Goal: Task Accomplishment & Management: Complete application form

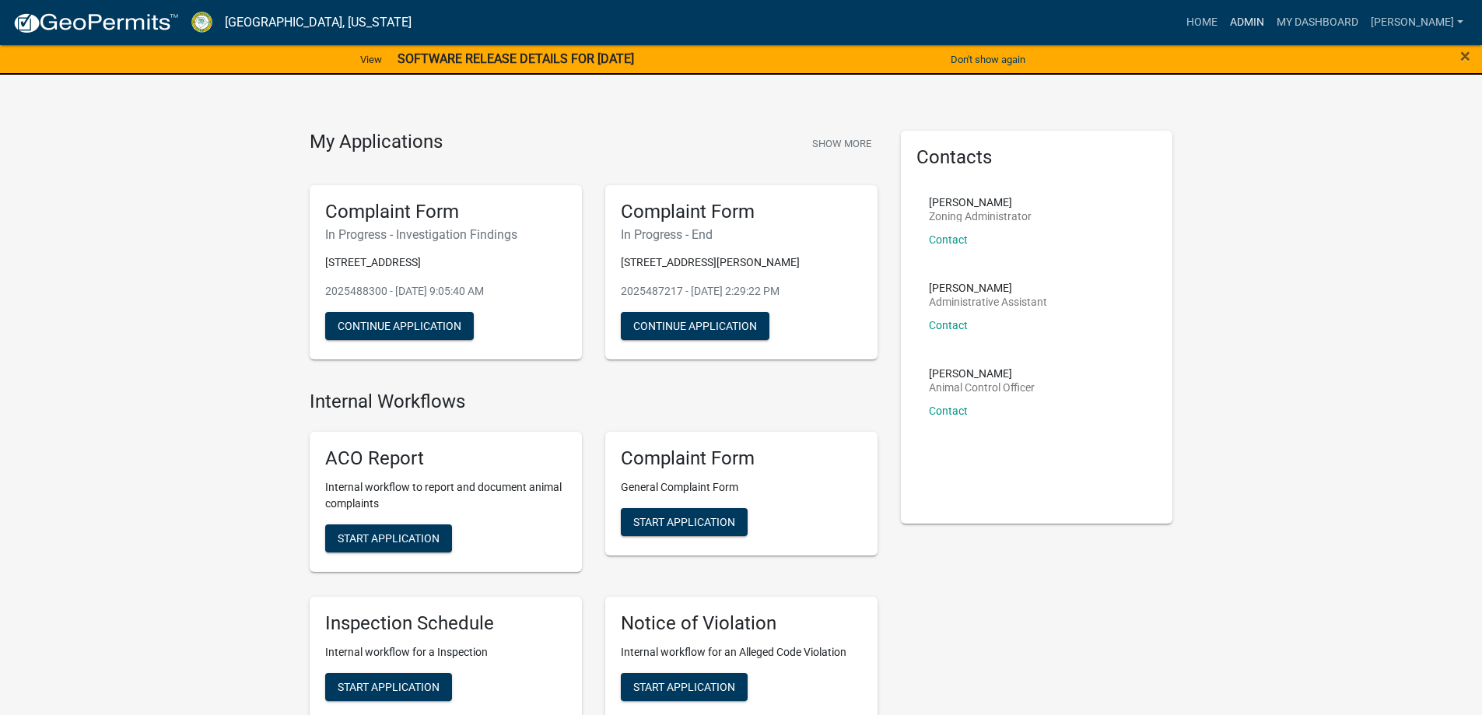
click at [1268, 19] on link "Admin" at bounding box center [1247, 23] width 47 height 30
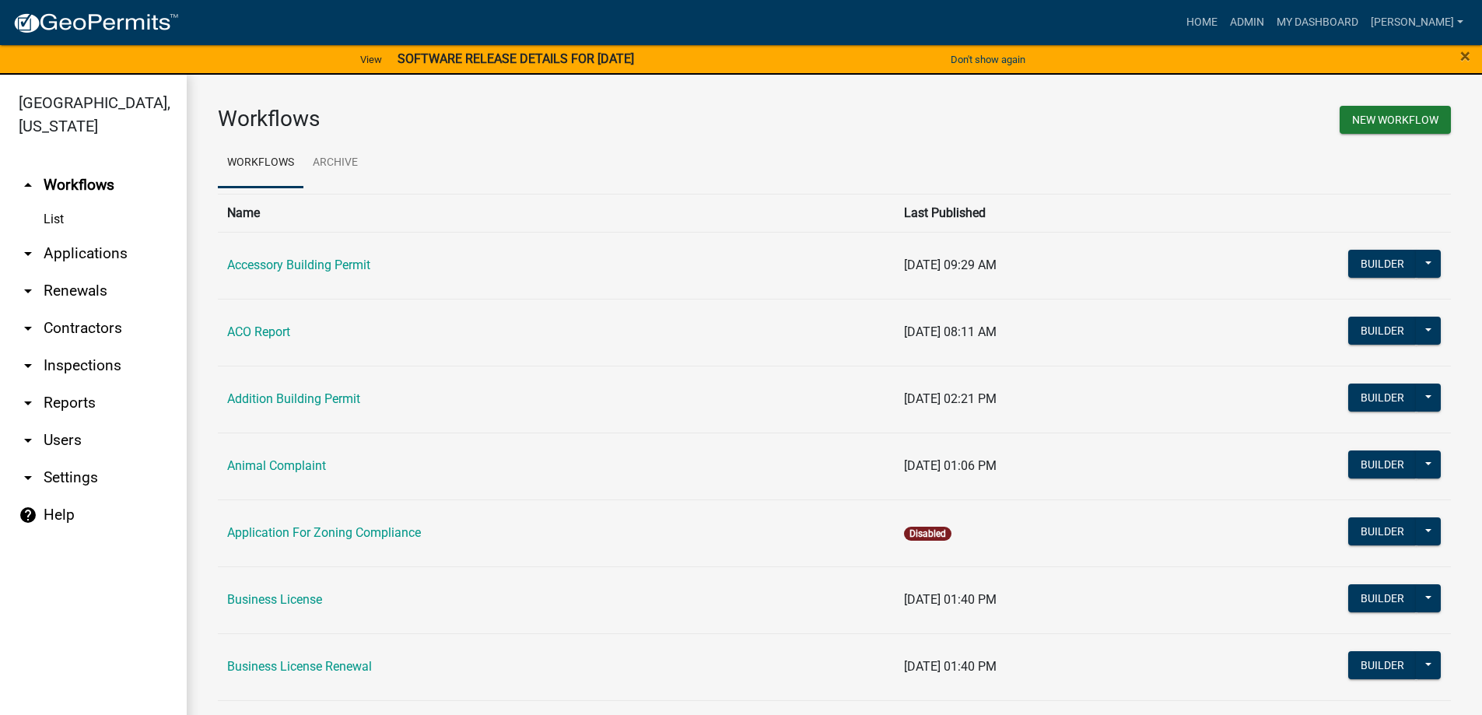
click at [94, 253] on link "arrow_drop_down Applications" at bounding box center [93, 253] width 187 height 37
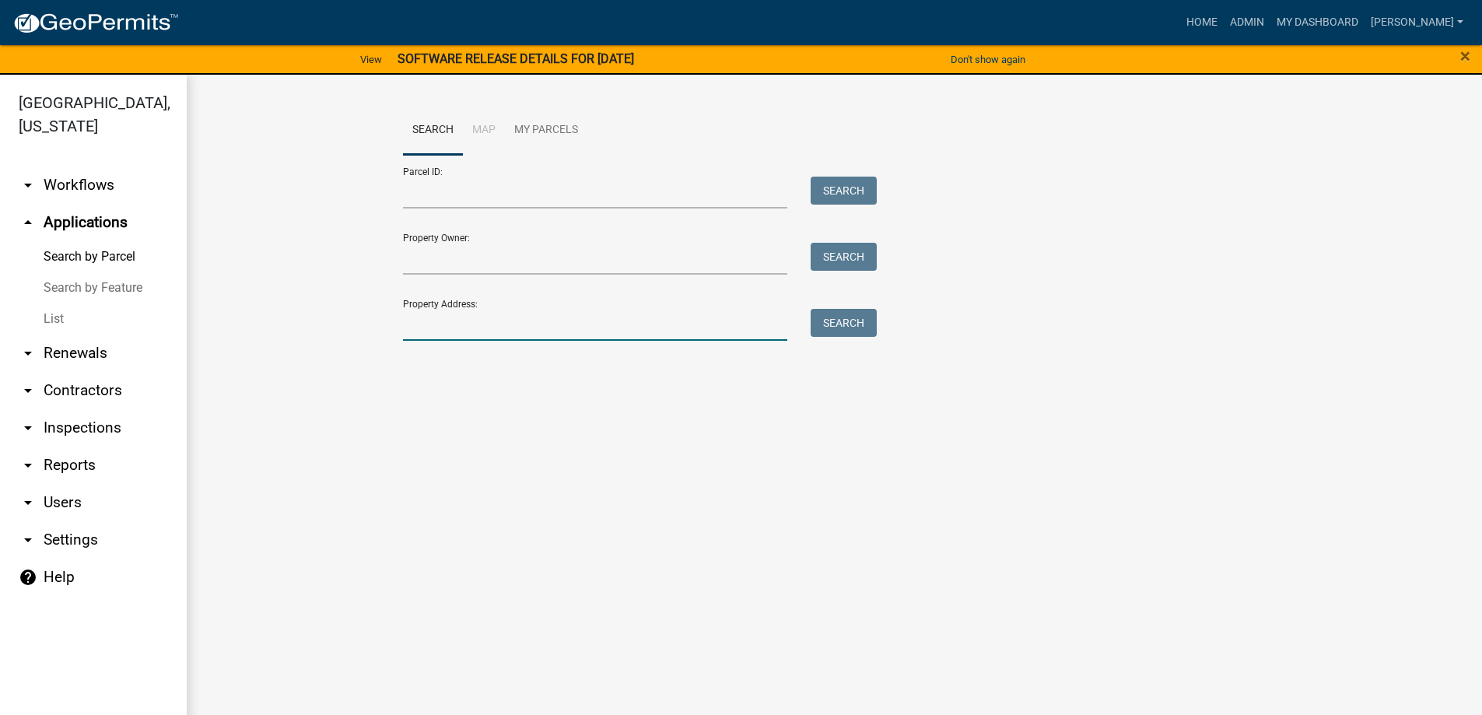
click at [461, 331] on input "Property Address:" at bounding box center [595, 325] width 385 height 32
type input "555"
click at [835, 325] on button "Search" at bounding box center [844, 323] width 66 height 28
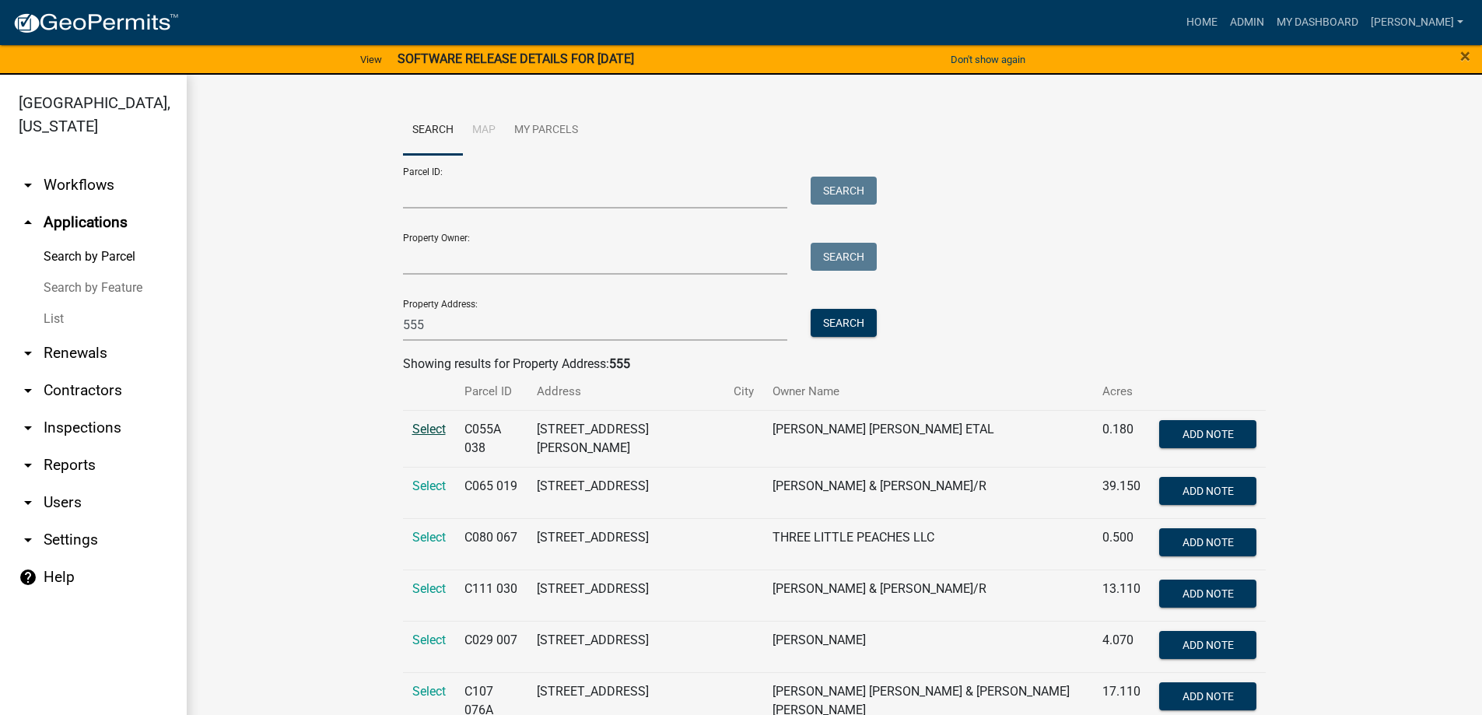
click at [422, 427] on span "Select" at bounding box center [428, 429] width 33 height 15
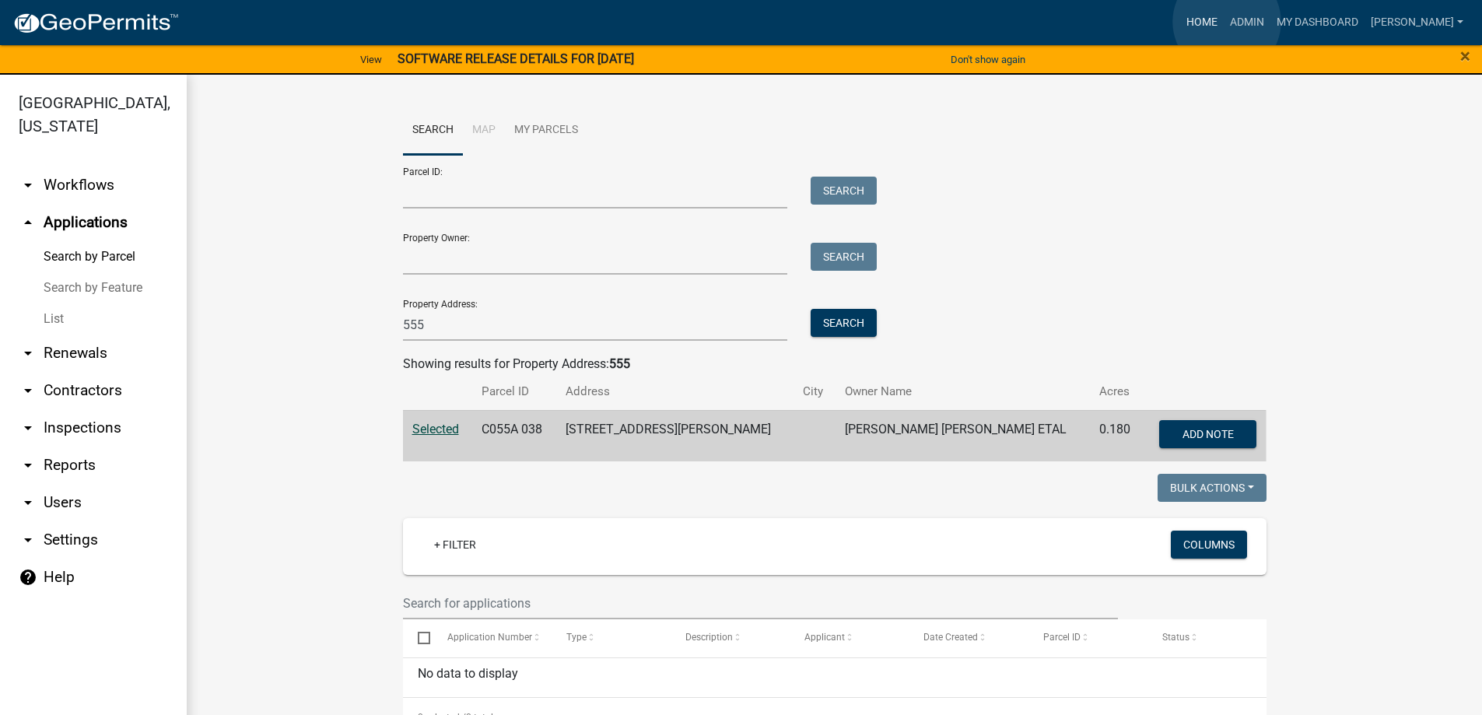
click at [1224, 22] on link "Home" at bounding box center [1202, 23] width 44 height 30
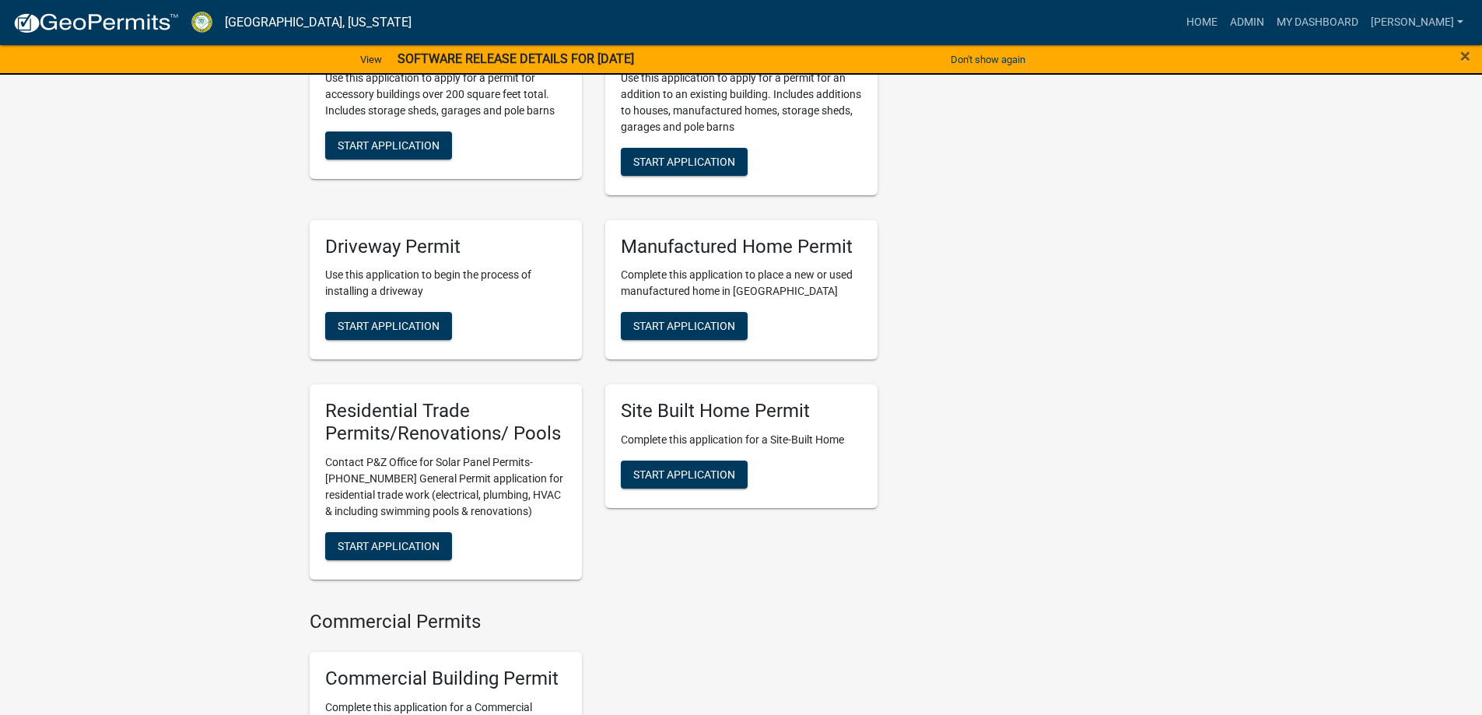
scroll to position [1245, 0]
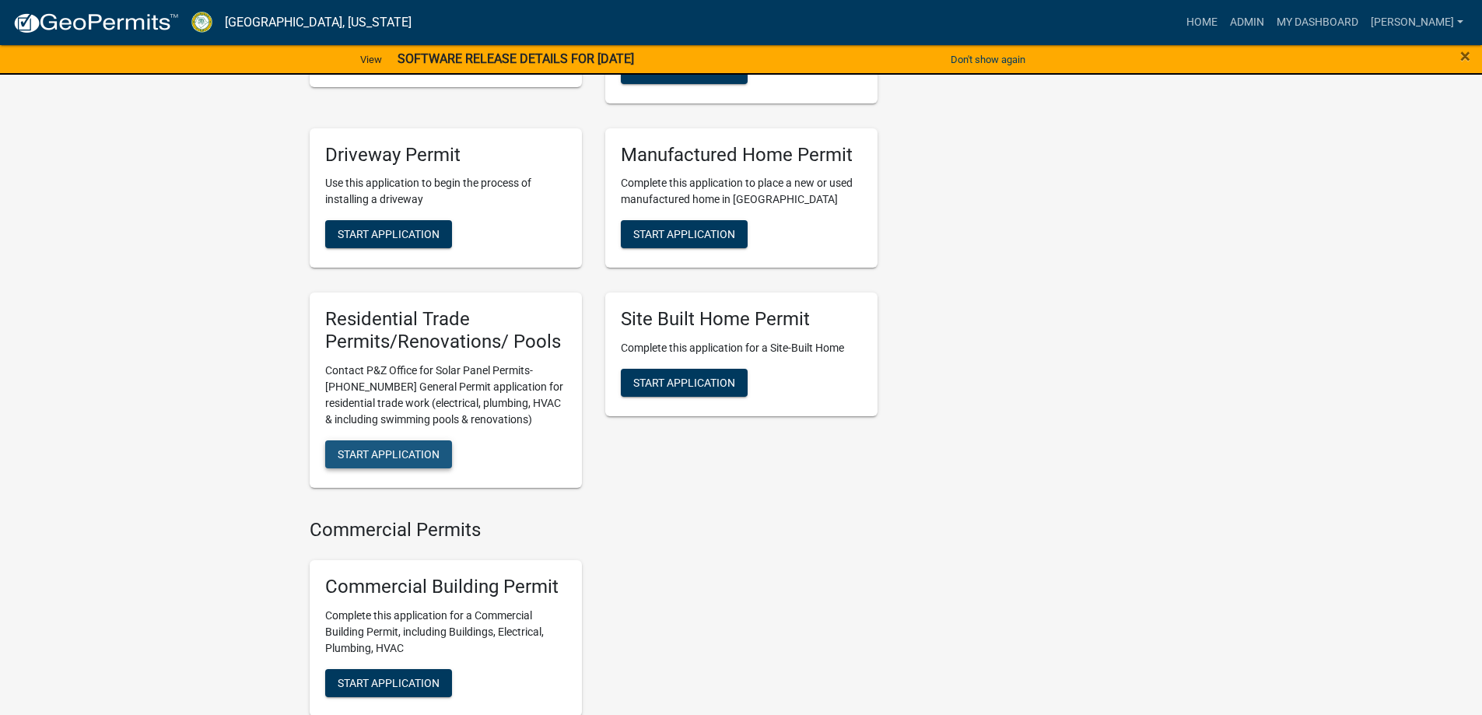
click at [416, 468] on button "Start Application" at bounding box center [388, 454] width 127 height 28
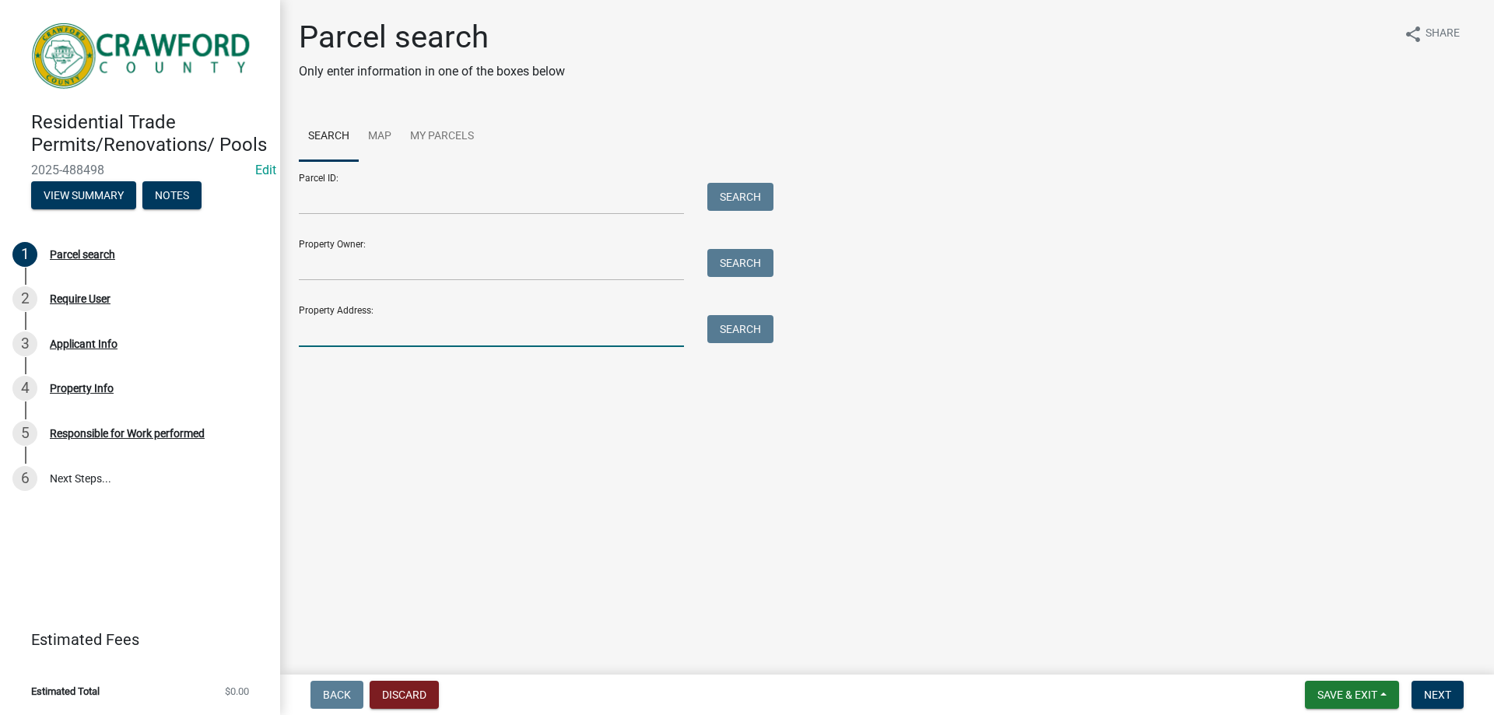
click at [412, 337] on input "Property Address:" at bounding box center [491, 331] width 385 height 32
type input "555"
click at [725, 326] on button "Search" at bounding box center [740, 329] width 66 height 28
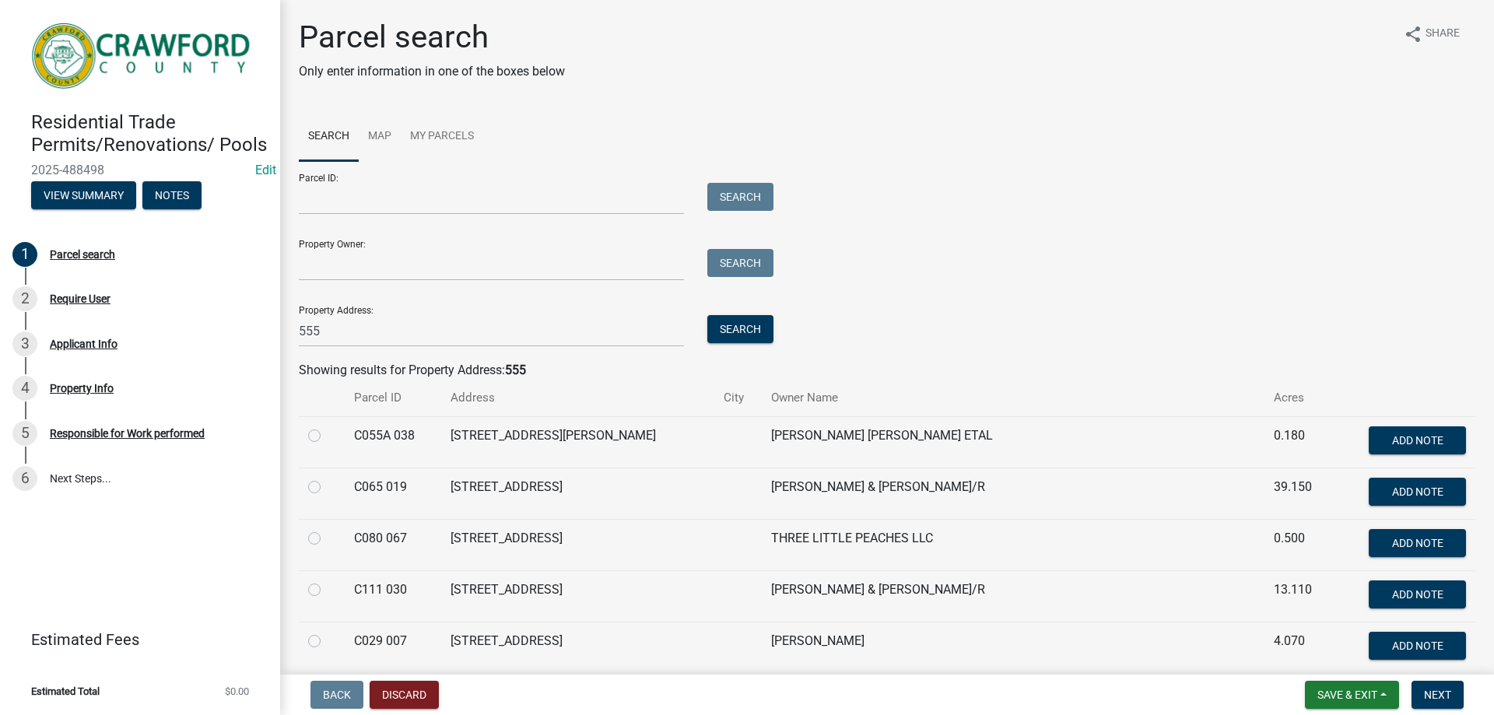
click at [327, 426] on label at bounding box center [327, 426] width 0 height 0
click at [327, 437] on 038 "radio" at bounding box center [332, 431] width 10 height 10
radio 038 "true"
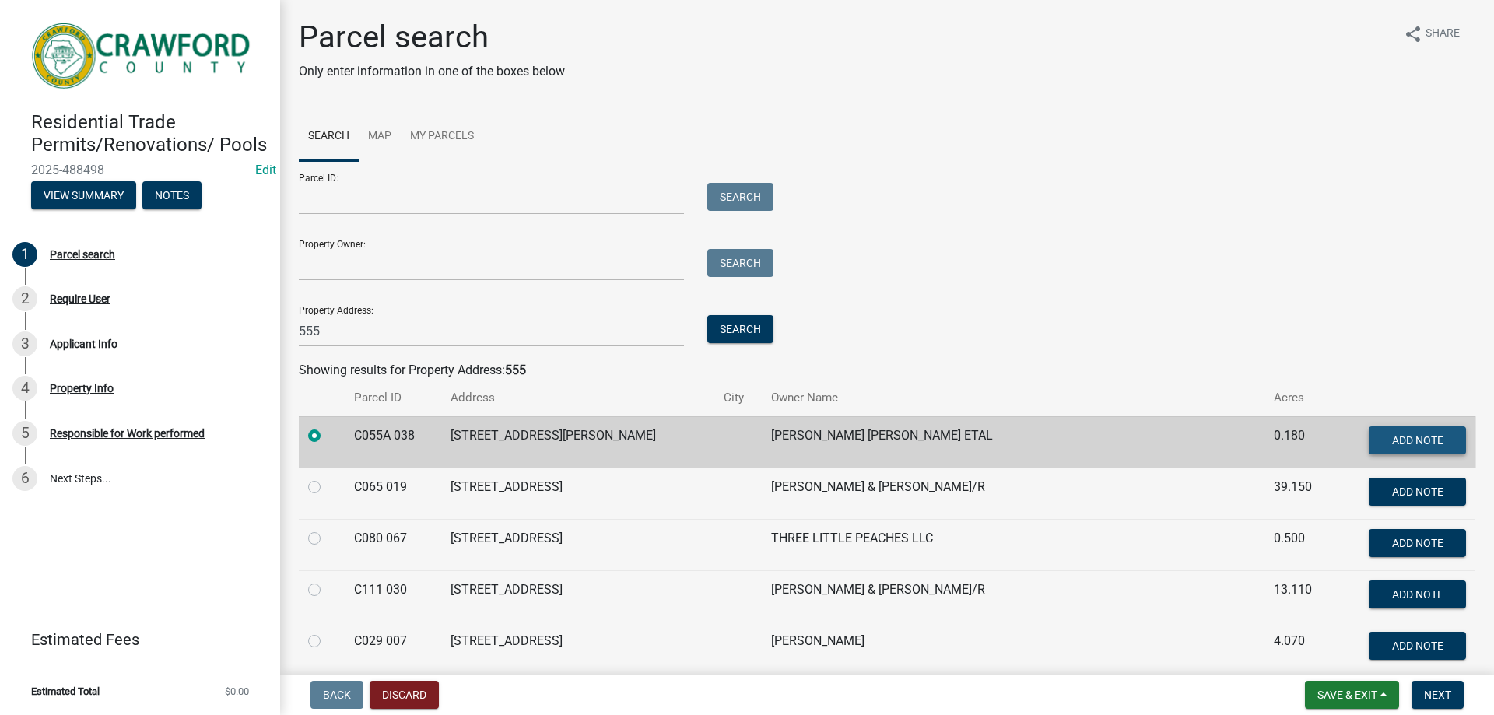
click at [1415, 441] on span "Add Note" at bounding box center [1416, 439] width 51 height 12
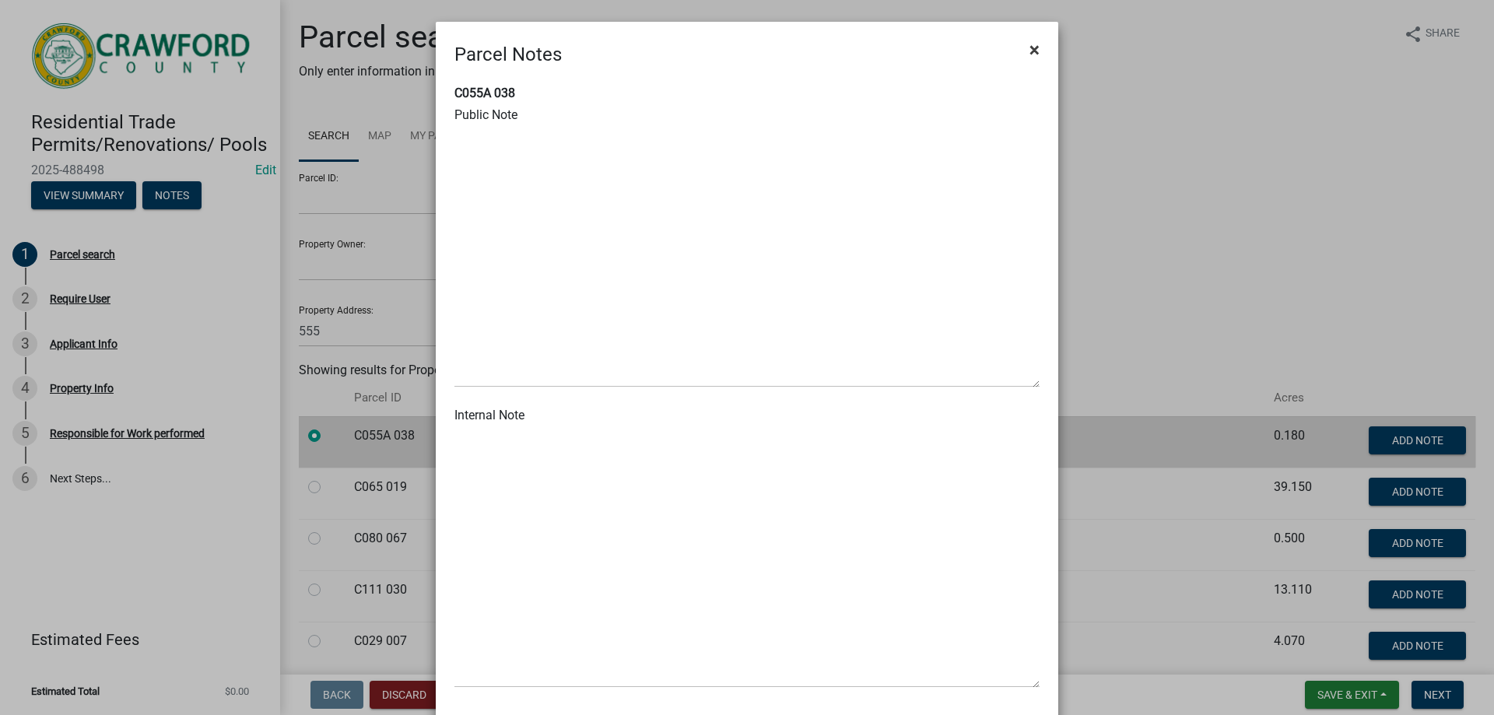
click at [1030, 50] on span "×" at bounding box center [1035, 50] width 10 height 22
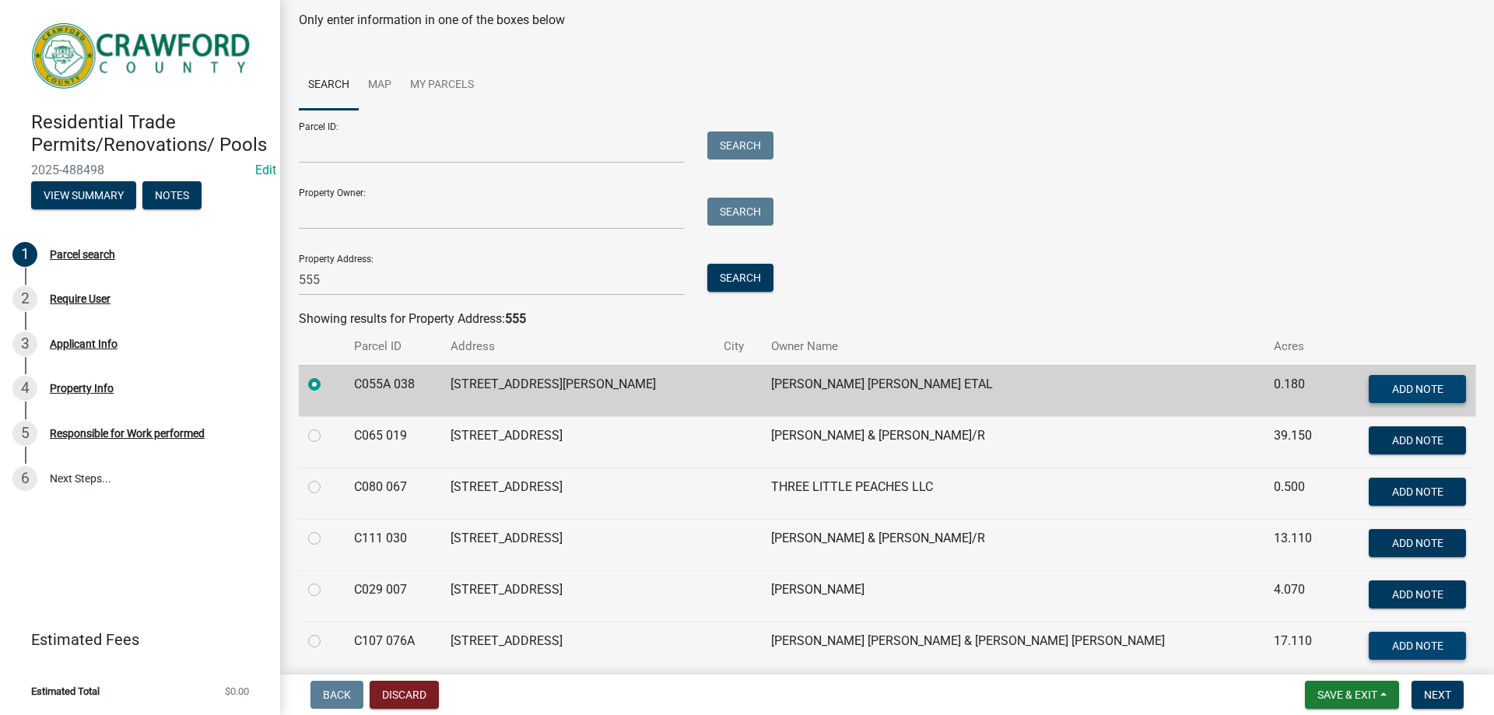
scroll to position [78, 0]
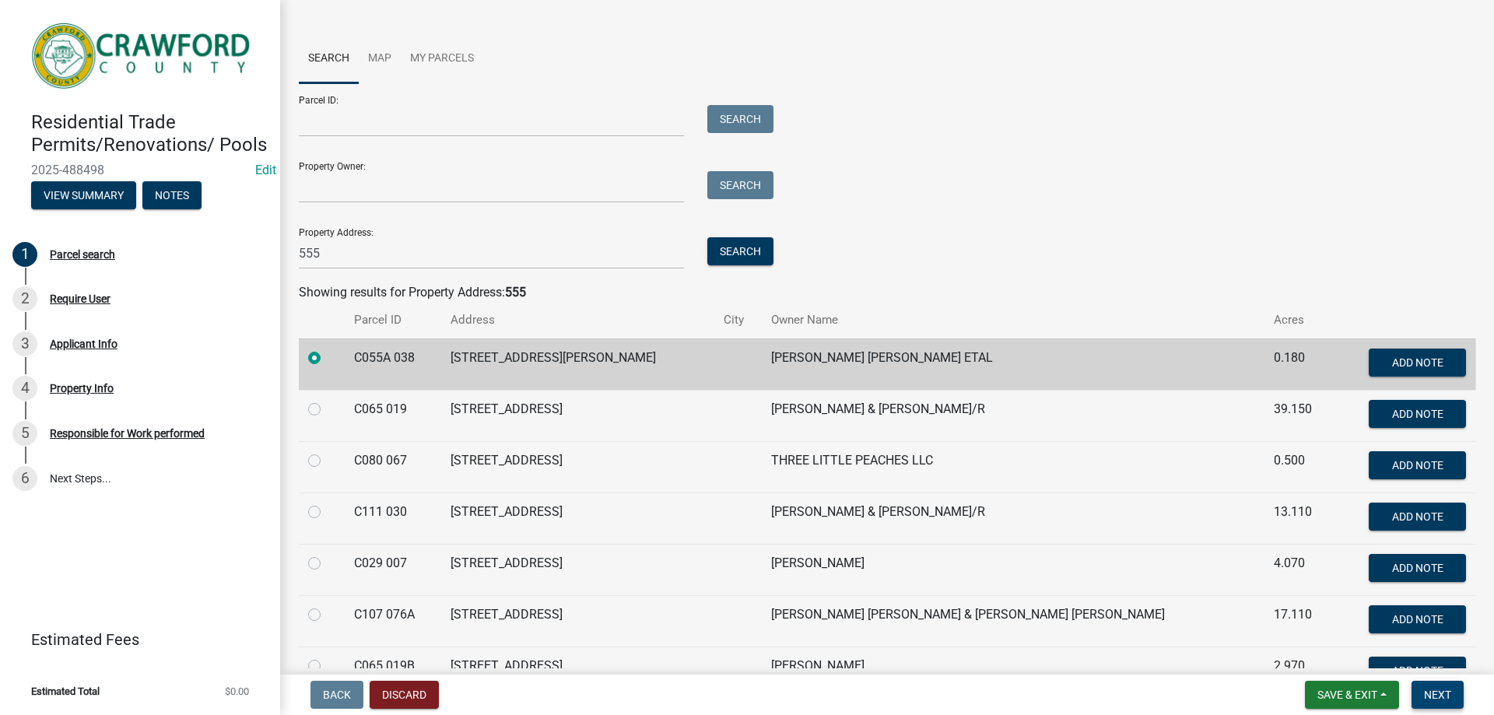
click at [1440, 706] on button "Next" at bounding box center [1438, 695] width 52 height 28
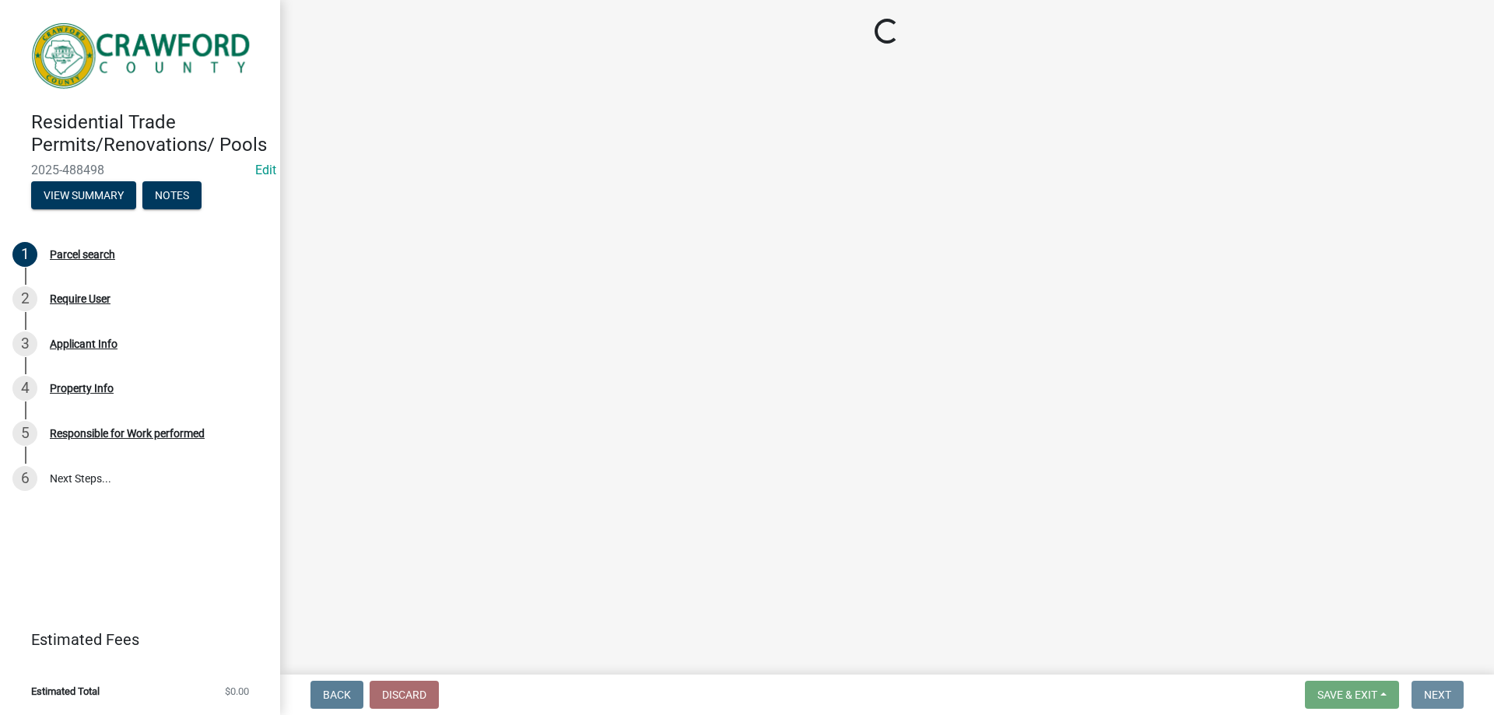
scroll to position [0, 0]
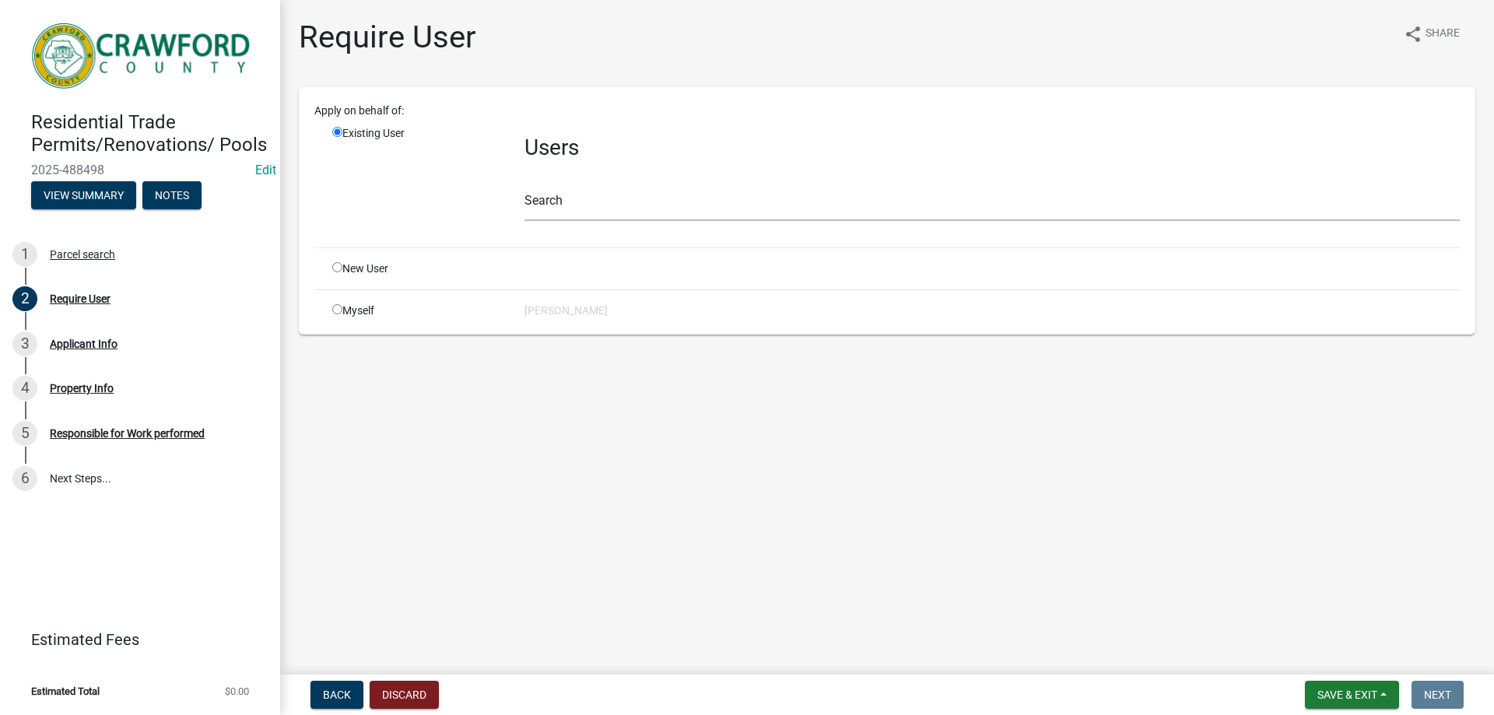
click at [337, 270] on input "radio" at bounding box center [337, 267] width 10 height 10
radio input "true"
radio input "false"
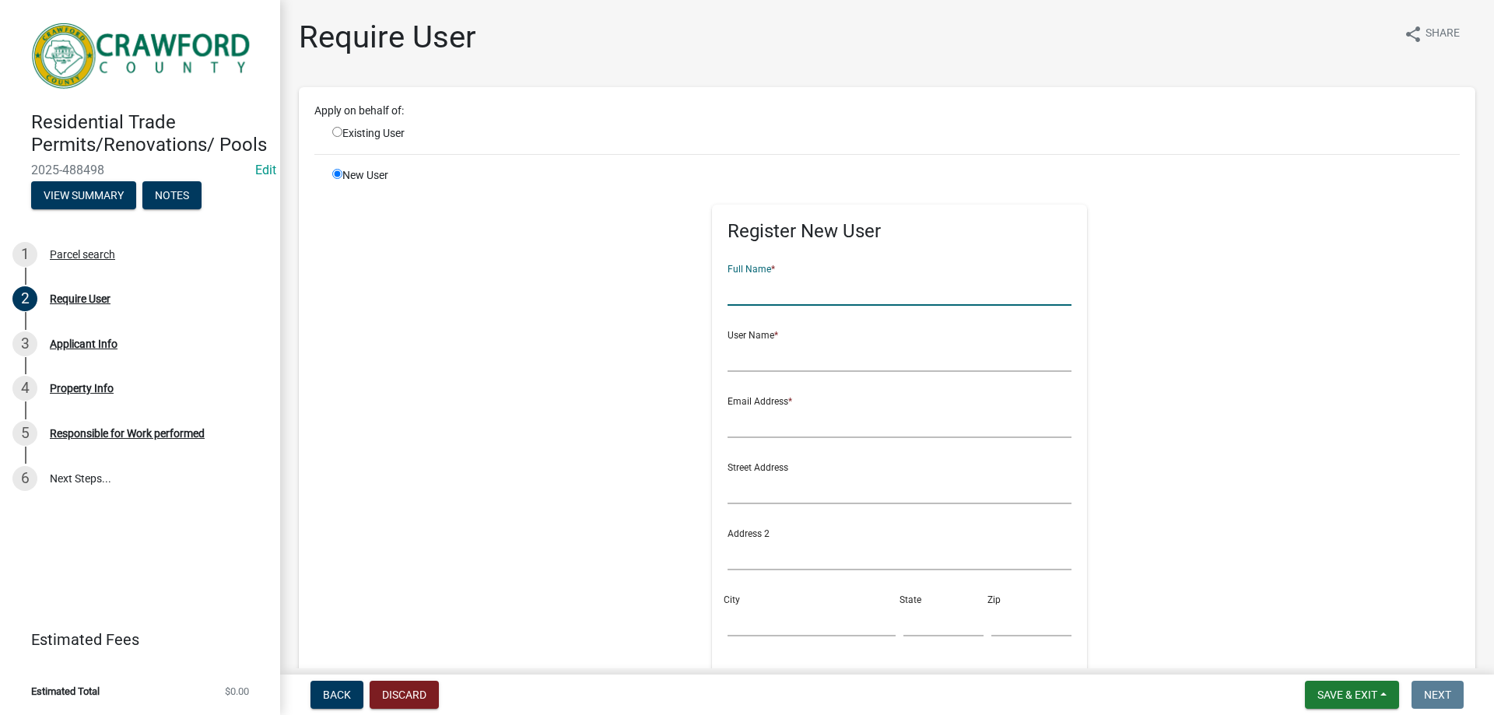
click at [749, 288] on input "text" at bounding box center [900, 290] width 345 height 32
type input "[PERSON_NAME]"
click at [796, 358] on input "text" at bounding box center [900, 356] width 345 height 32
type input "RDickey"
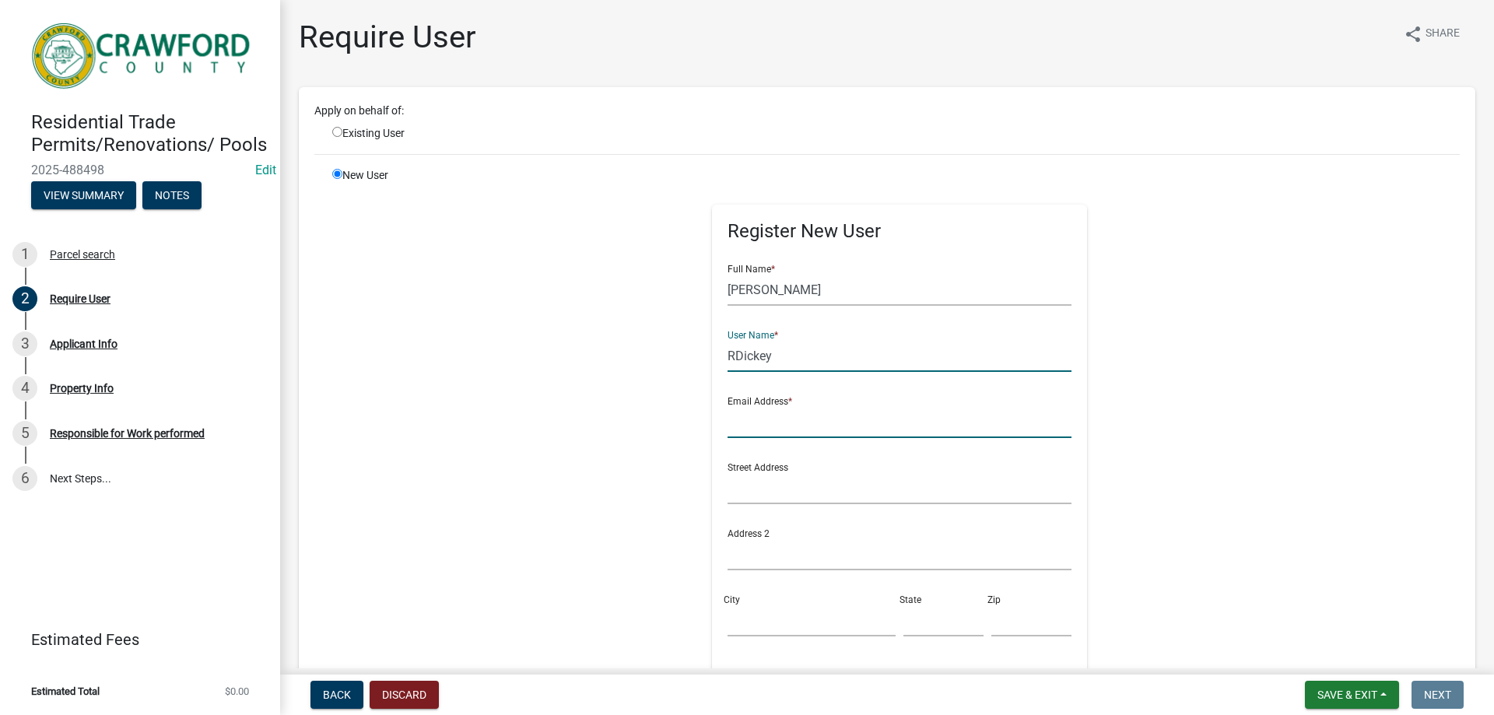
click at [770, 419] on input "text" at bounding box center [900, 422] width 345 height 32
type input "[EMAIL_ADDRESS][DOMAIN_NAME]"
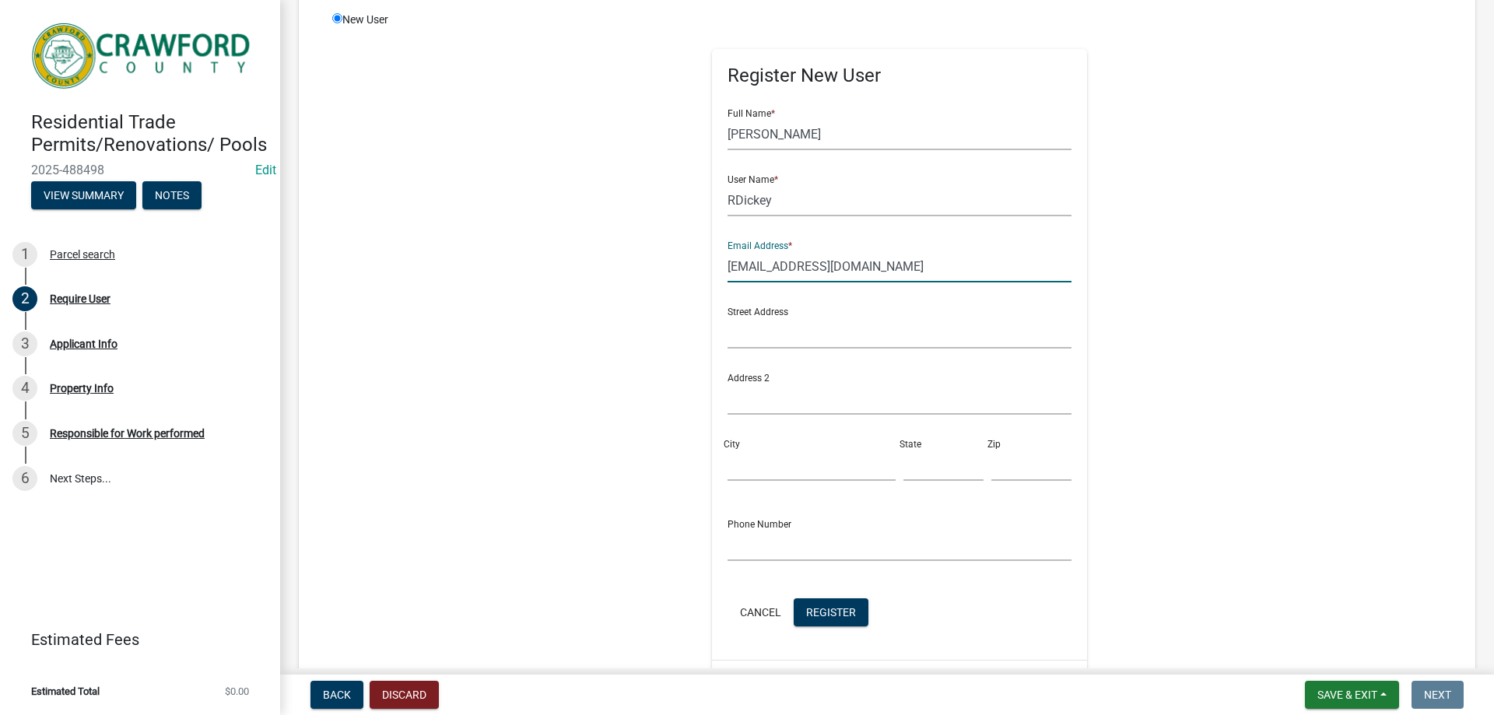
scroll to position [317, 0]
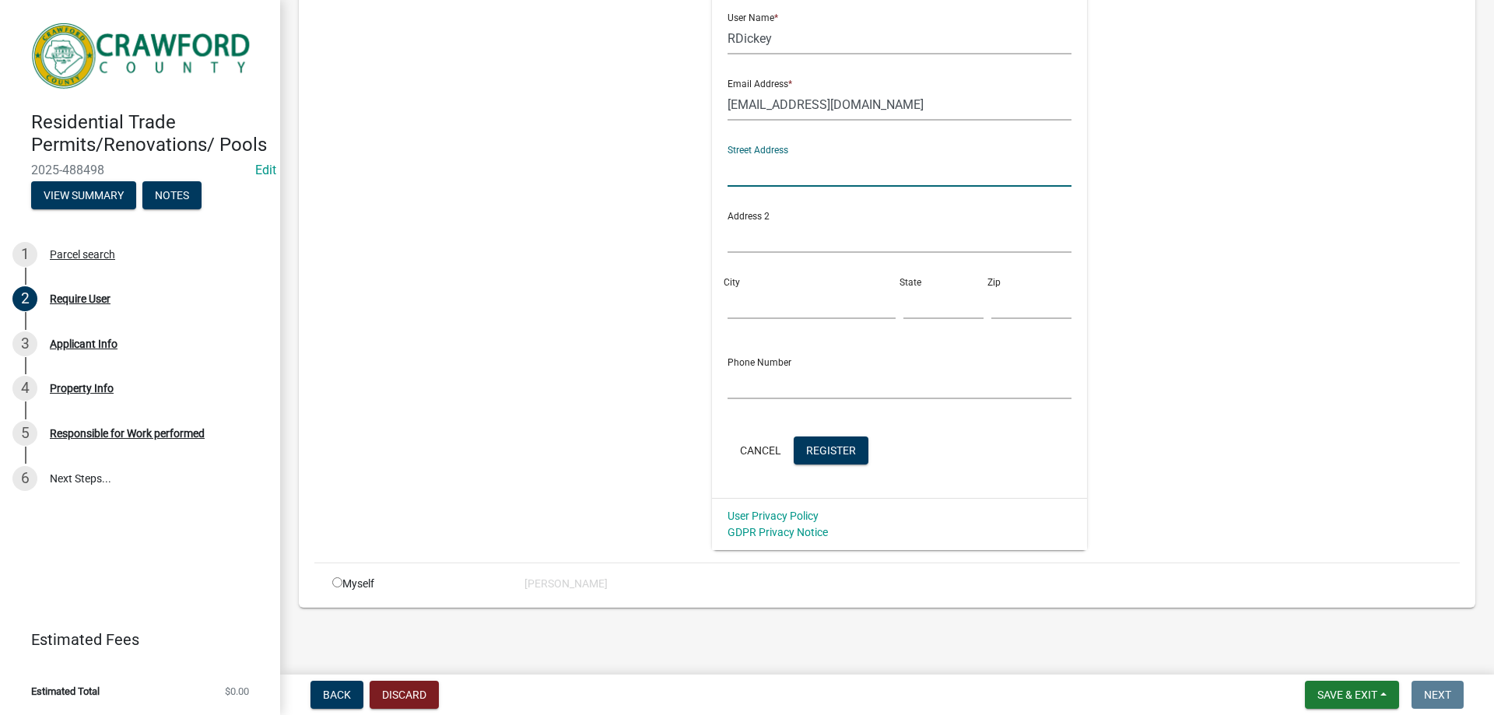
click at [773, 175] on input "text" at bounding box center [900, 171] width 345 height 32
type input "[STREET_ADDRESS][PERSON_NAME]"
type input "[PERSON_NAME]"
click at [903, 315] on input "text" at bounding box center [943, 303] width 80 height 32
type input "GA"
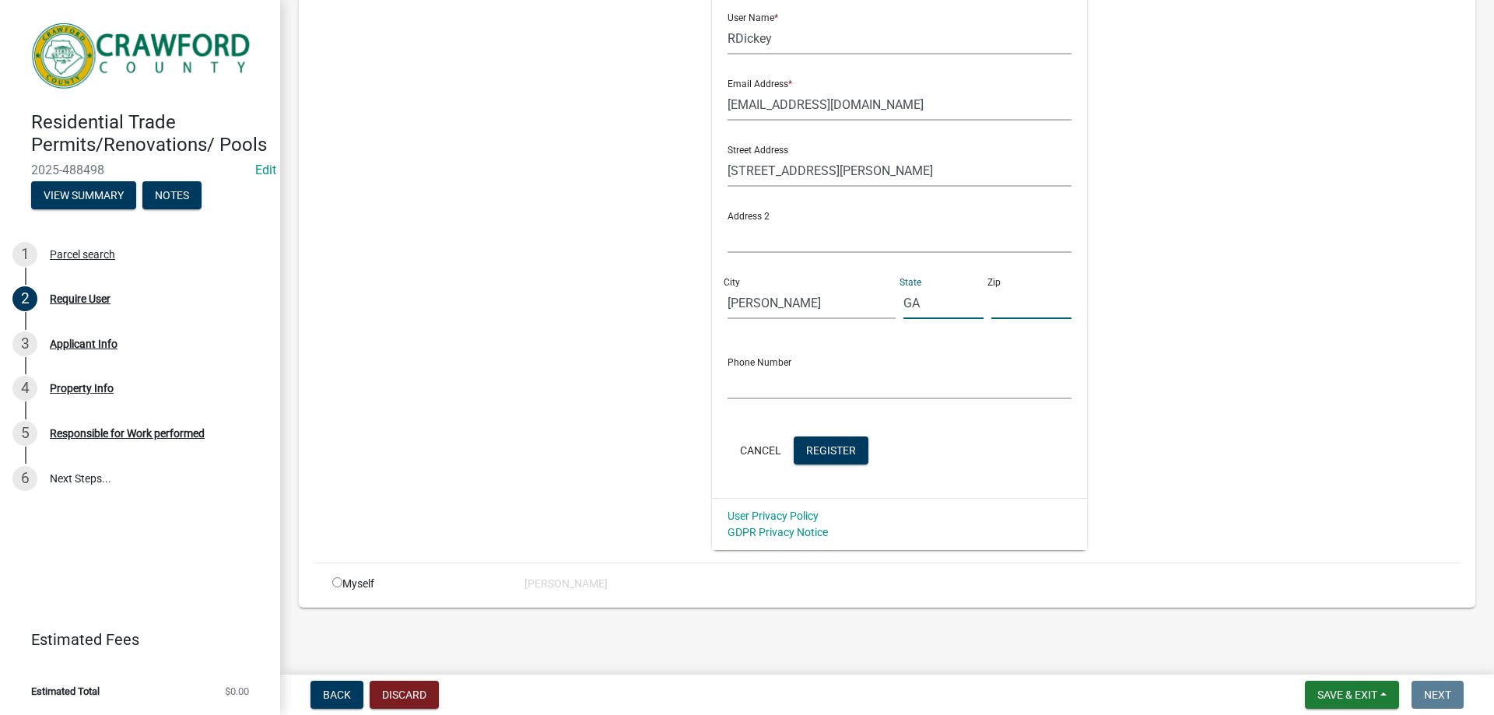
drag, startPoint x: 978, startPoint y: 313, endPoint x: 982, endPoint y: 299, distance: 14.5
click at [991, 313] on input "text" at bounding box center [1031, 303] width 80 height 32
type input "31078"
click at [837, 450] on span "Register" at bounding box center [831, 450] width 50 height 12
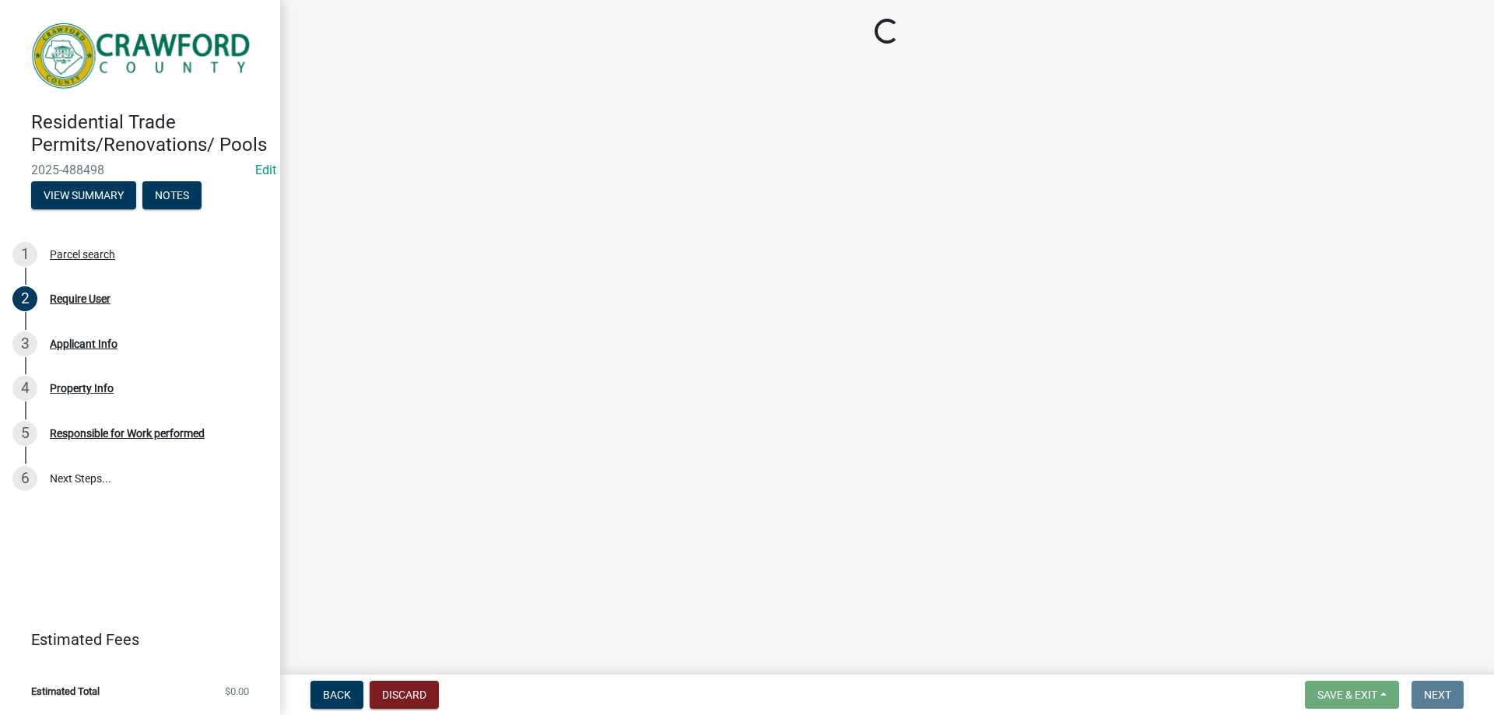
scroll to position [0, 0]
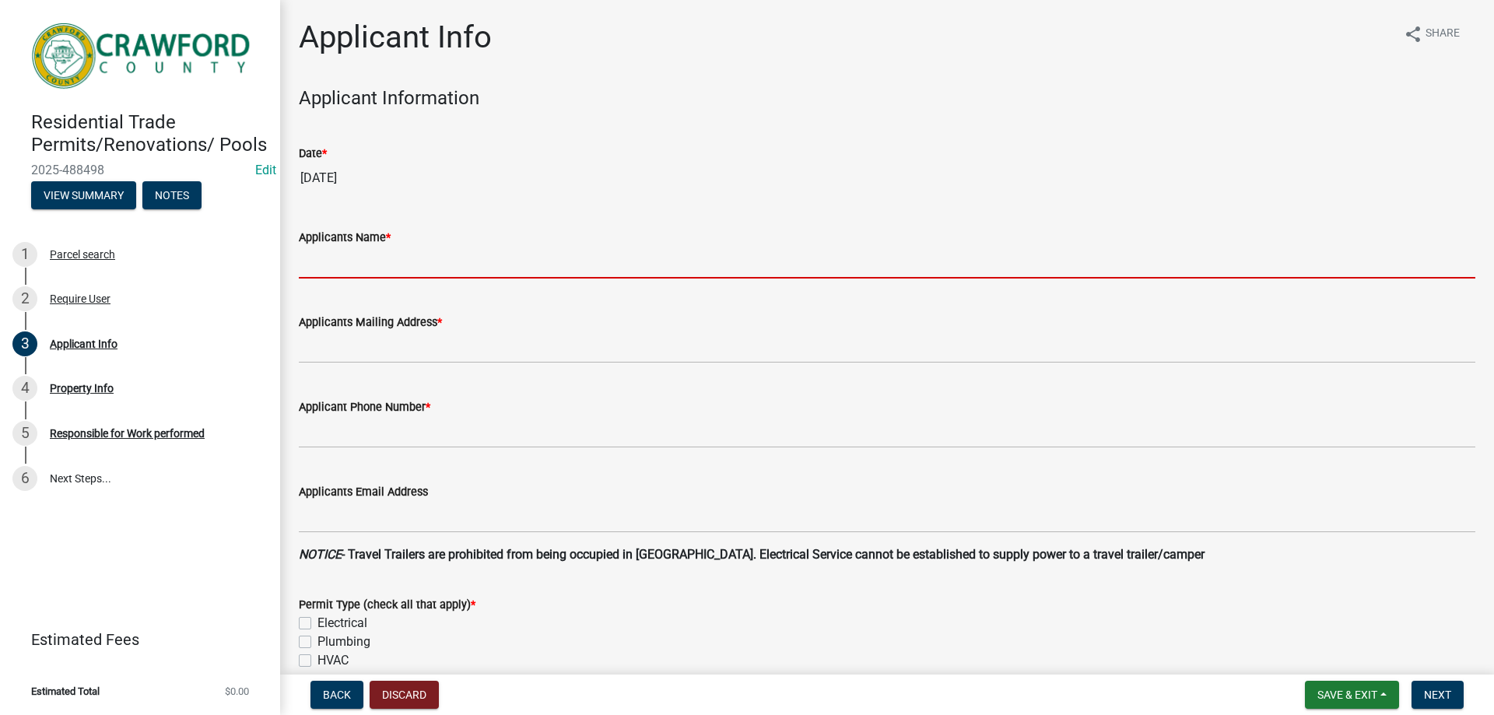
click at [431, 259] on input "Applicants Name *" at bounding box center [887, 263] width 1177 height 32
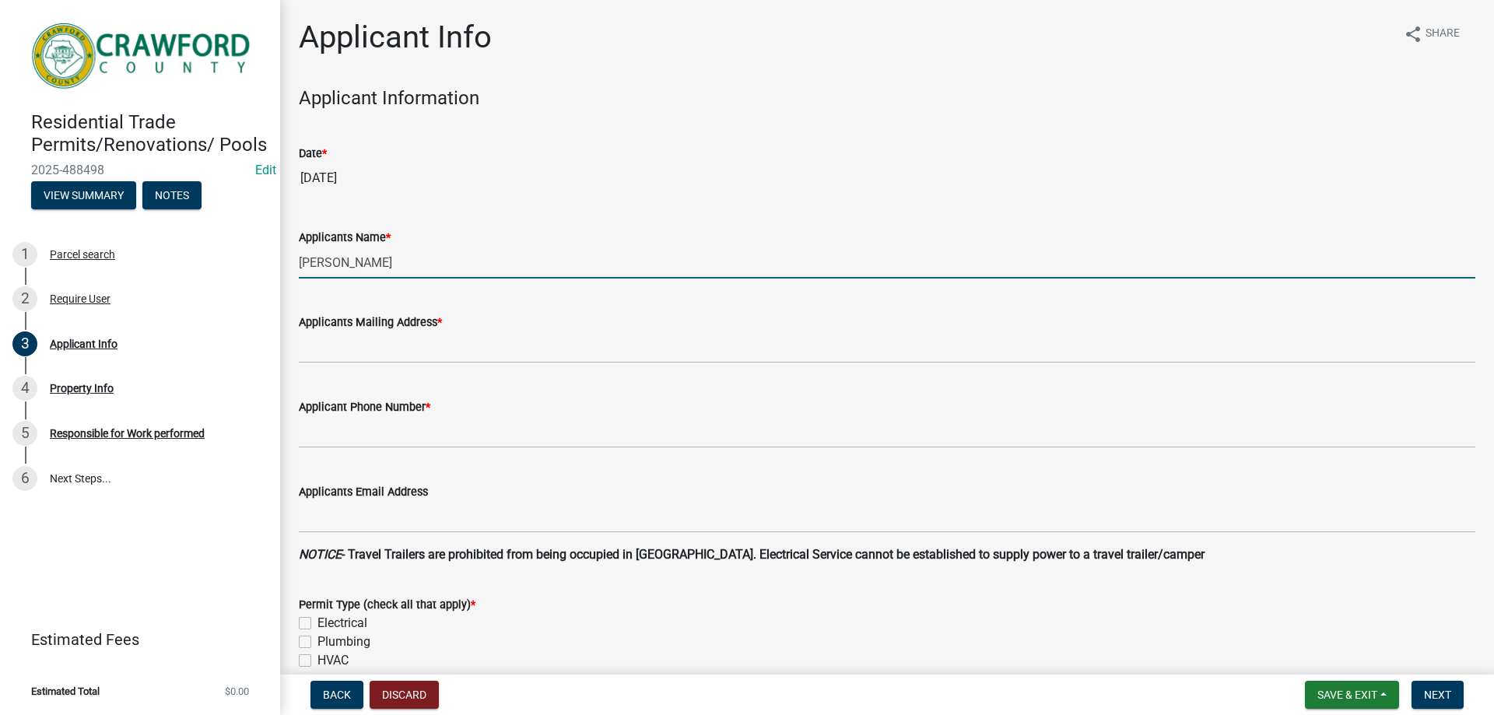
type input "[PERSON_NAME]"
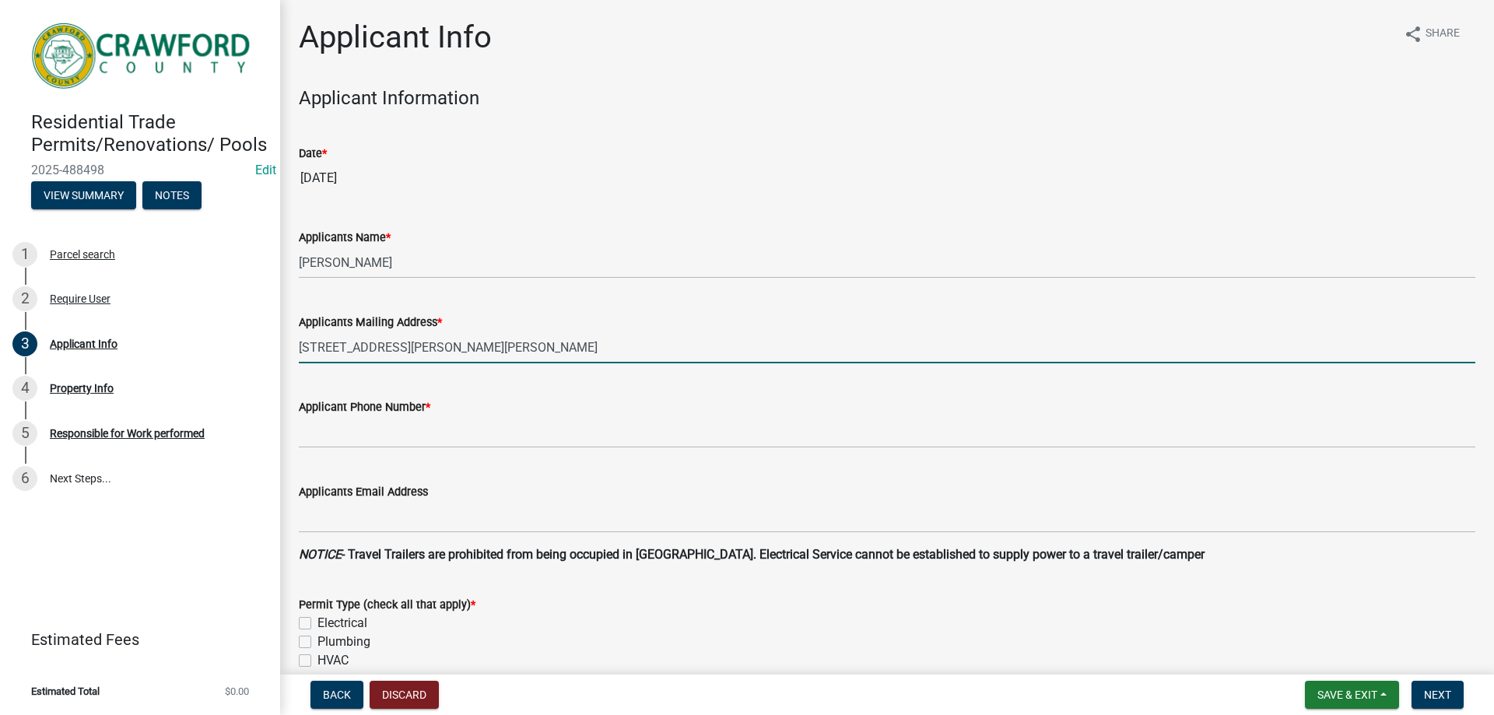
type input "[STREET_ADDRESS][PERSON_NAME][PERSON_NAME]"
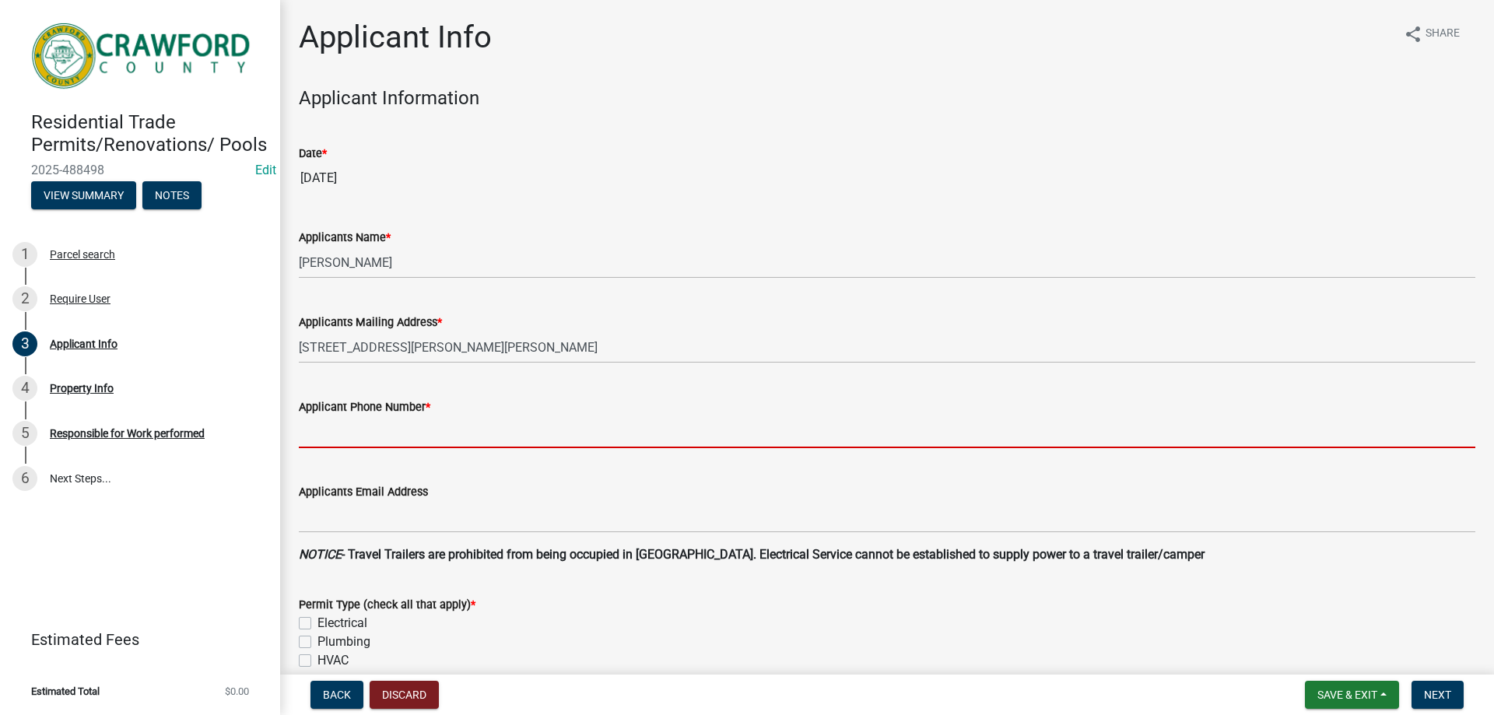
click at [389, 426] on input "Applicant Phone Number *" at bounding box center [887, 432] width 1177 height 32
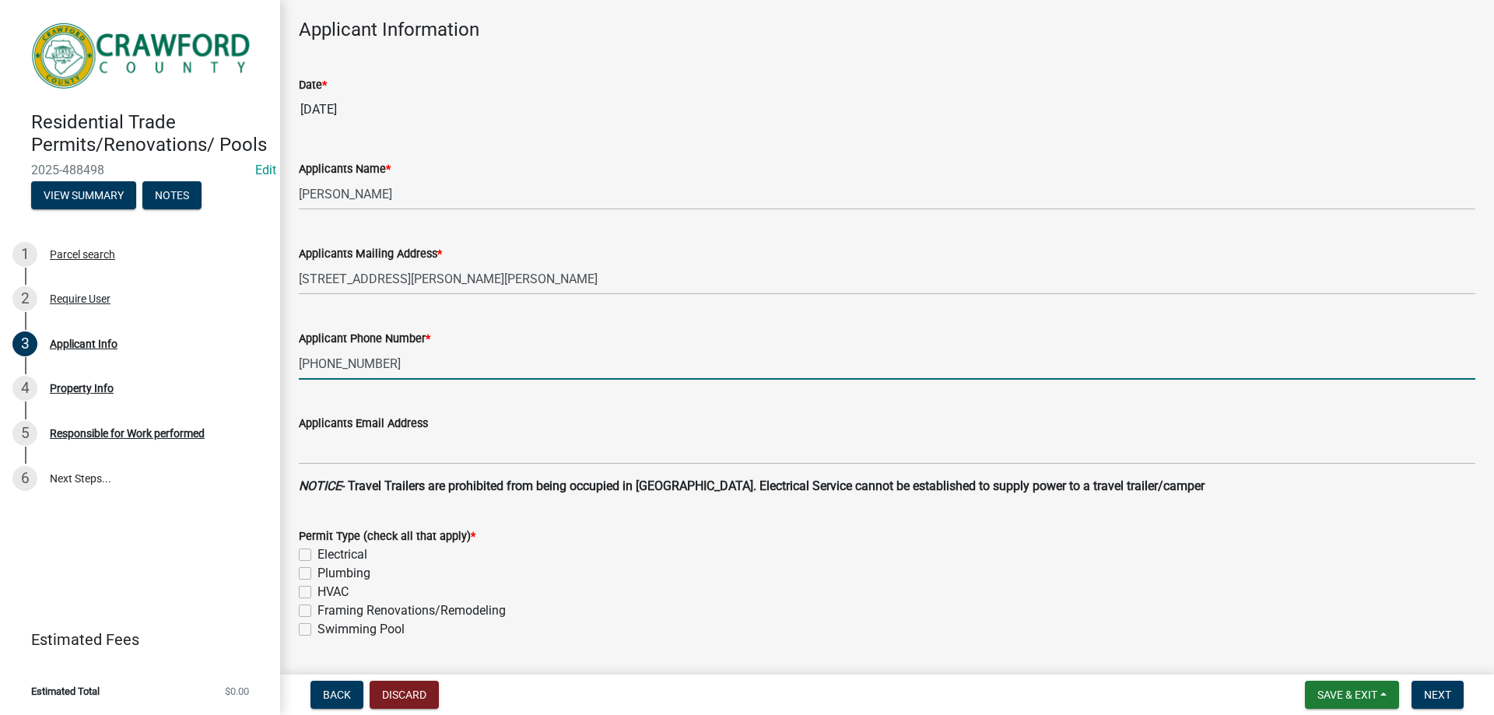
scroll to position [156, 0]
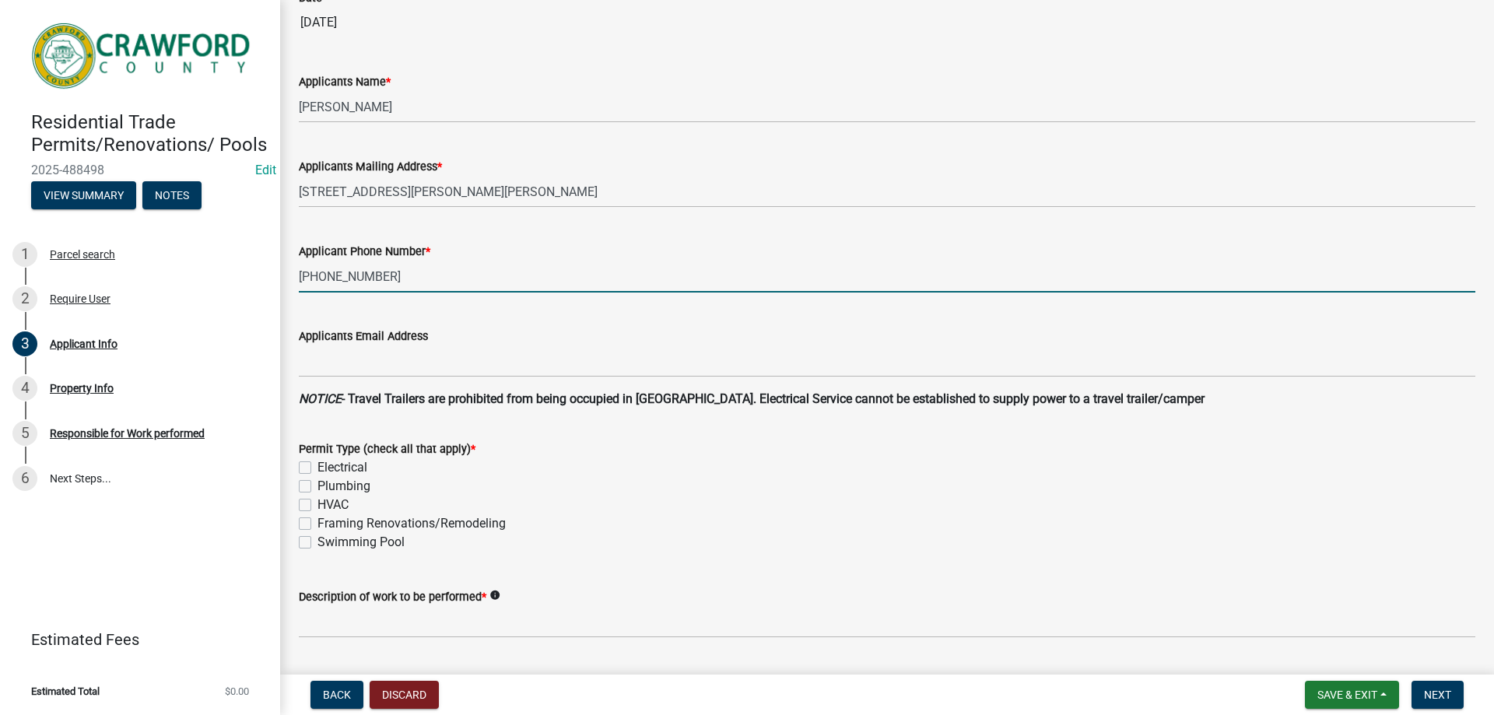
type input "[PHONE_NUMBER]"
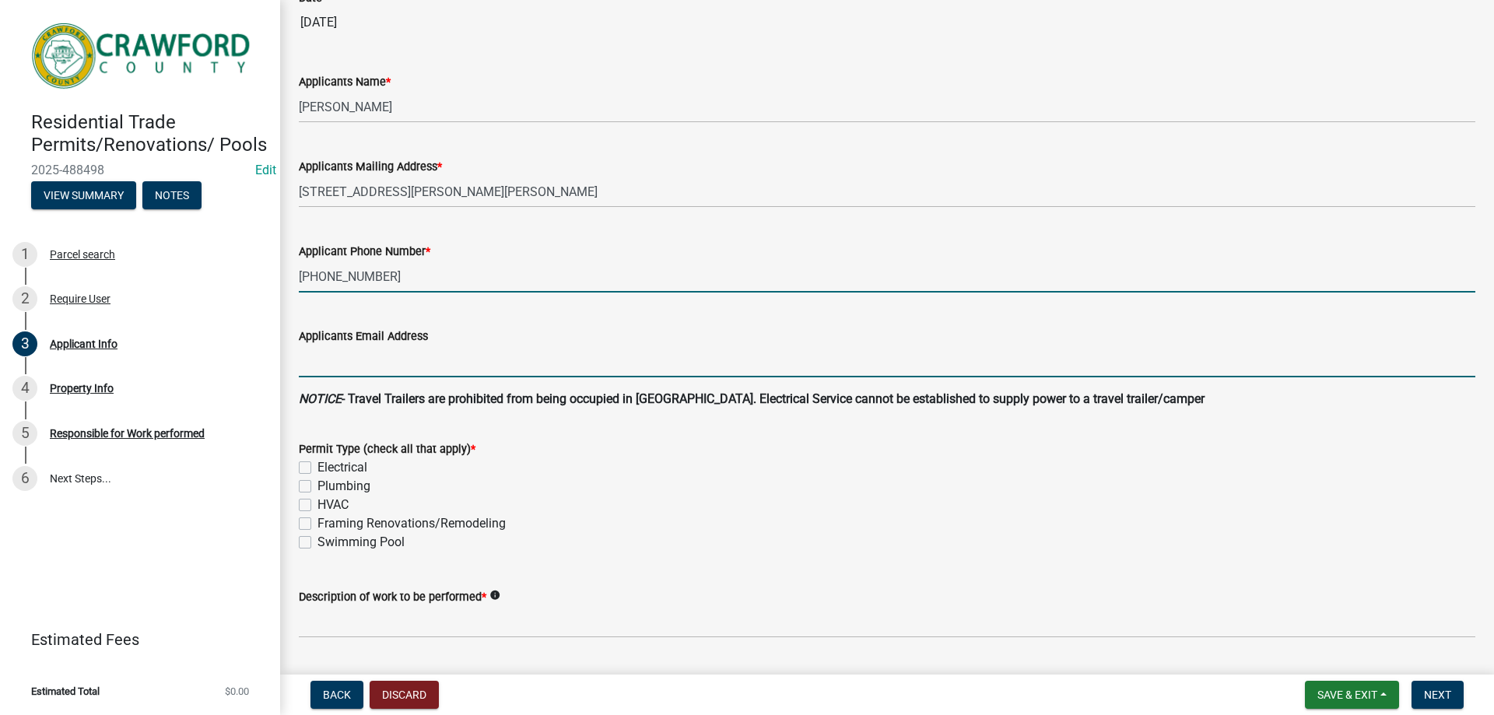
click at [391, 361] on input "Applicants Email Address" at bounding box center [887, 362] width 1177 height 32
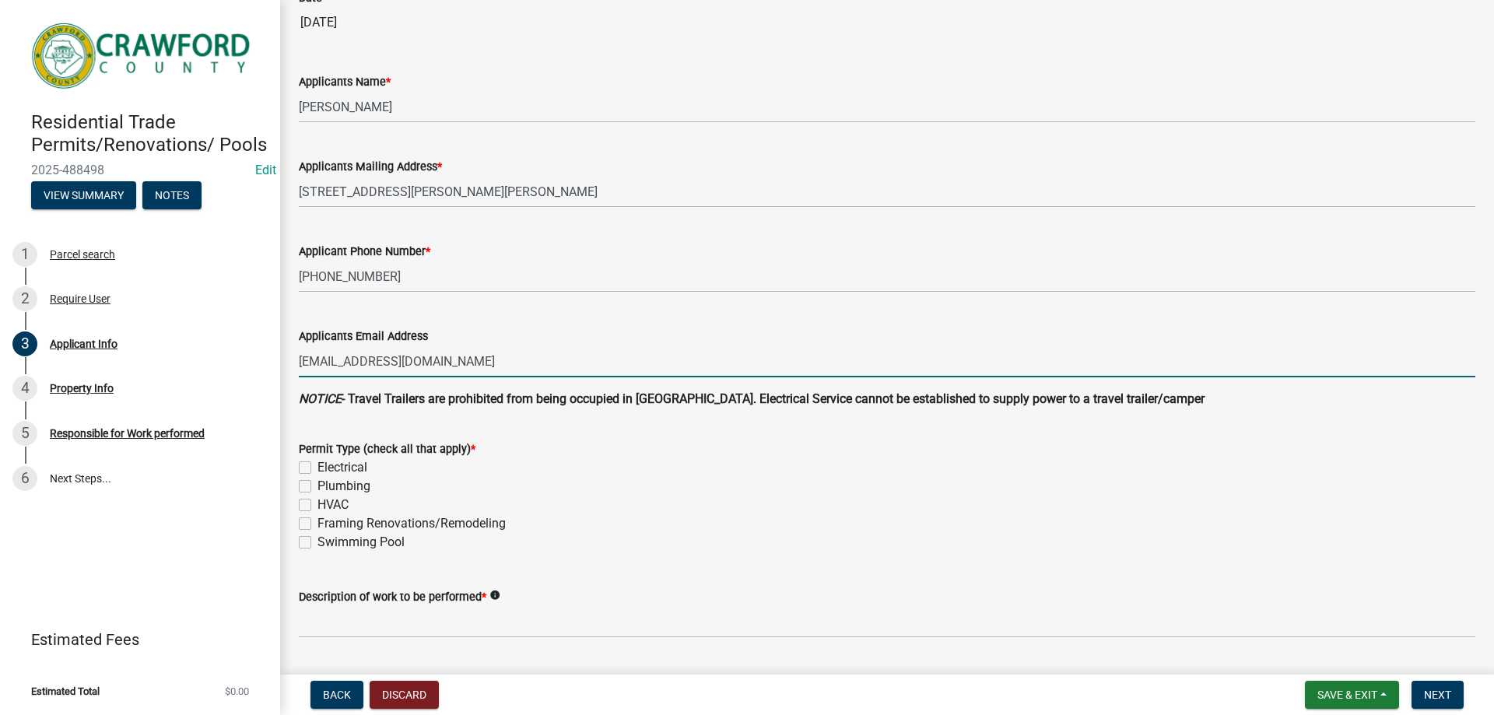
type input "[EMAIL_ADDRESS][DOMAIN_NAME]"
click at [317, 465] on label "Electrical" at bounding box center [342, 467] width 50 height 19
click at [317, 465] on input "Electrical" at bounding box center [322, 463] width 10 height 10
checkbox input "true"
checkbox input "false"
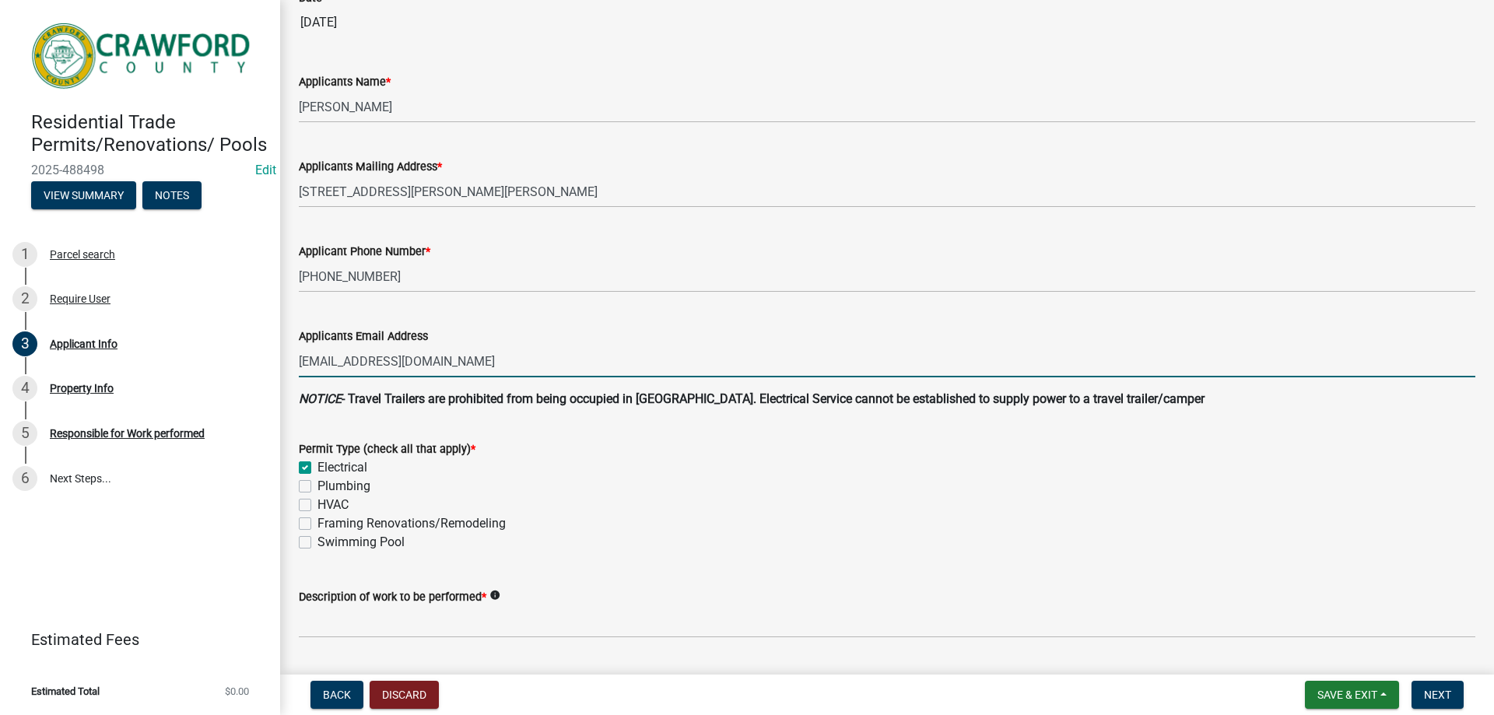
checkbox input "false"
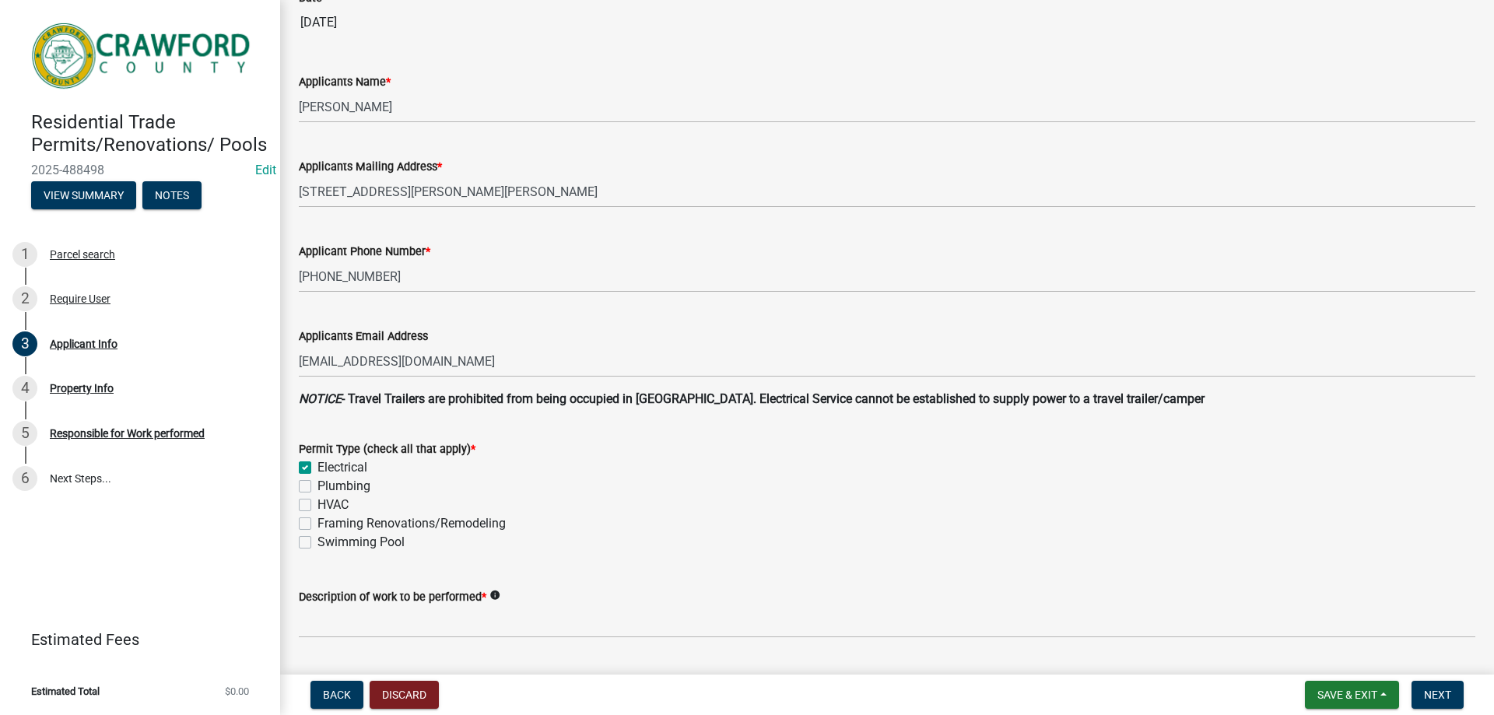
scroll to position [311, 0]
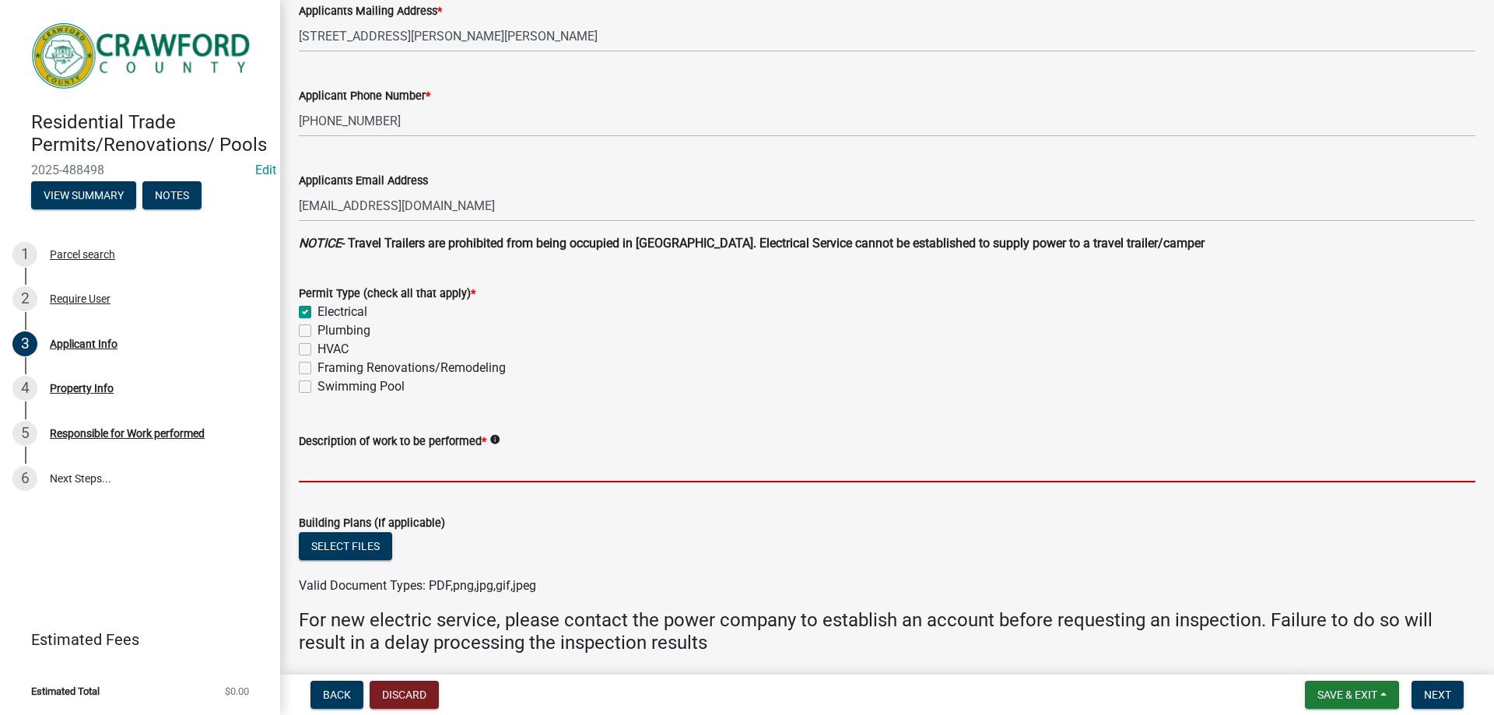
click at [472, 473] on input "Description of work to be performed *" at bounding box center [887, 467] width 1177 height 32
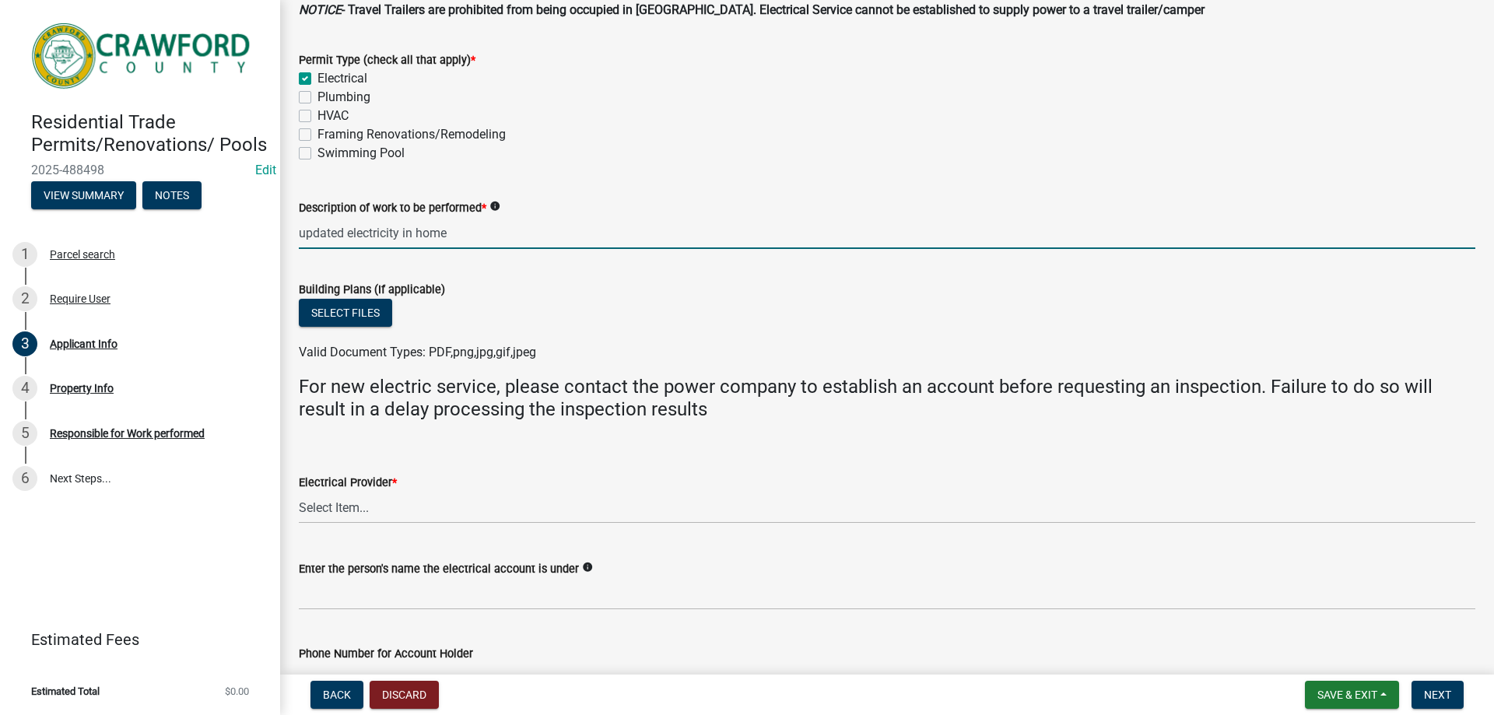
scroll to position [700, 0]
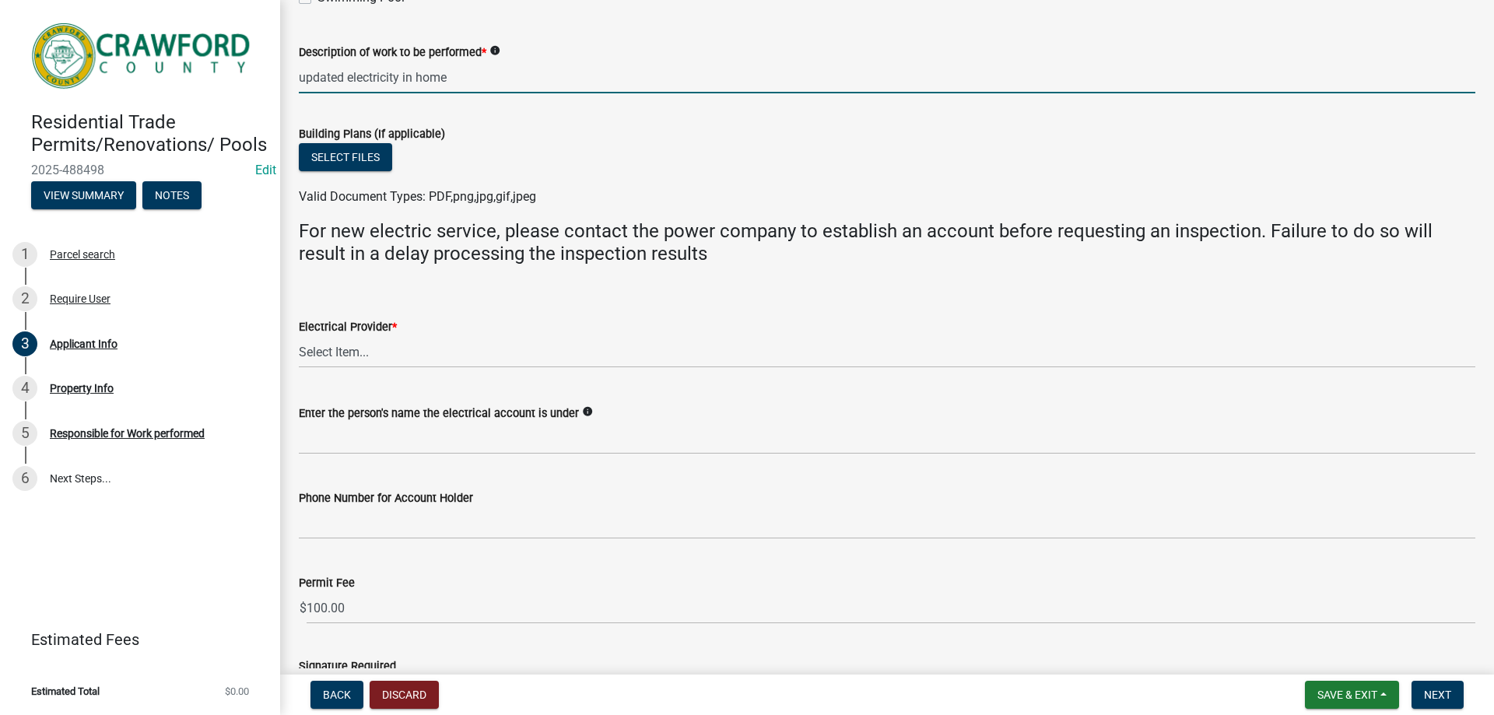
type input "updated electricity in home"
click at [415, 349] on select "Select Item... Flint Energies [US_STATE] Power Southern Rivers Energy [PERSON_N…" at bounding box center [887, 352] width 1177 height 32
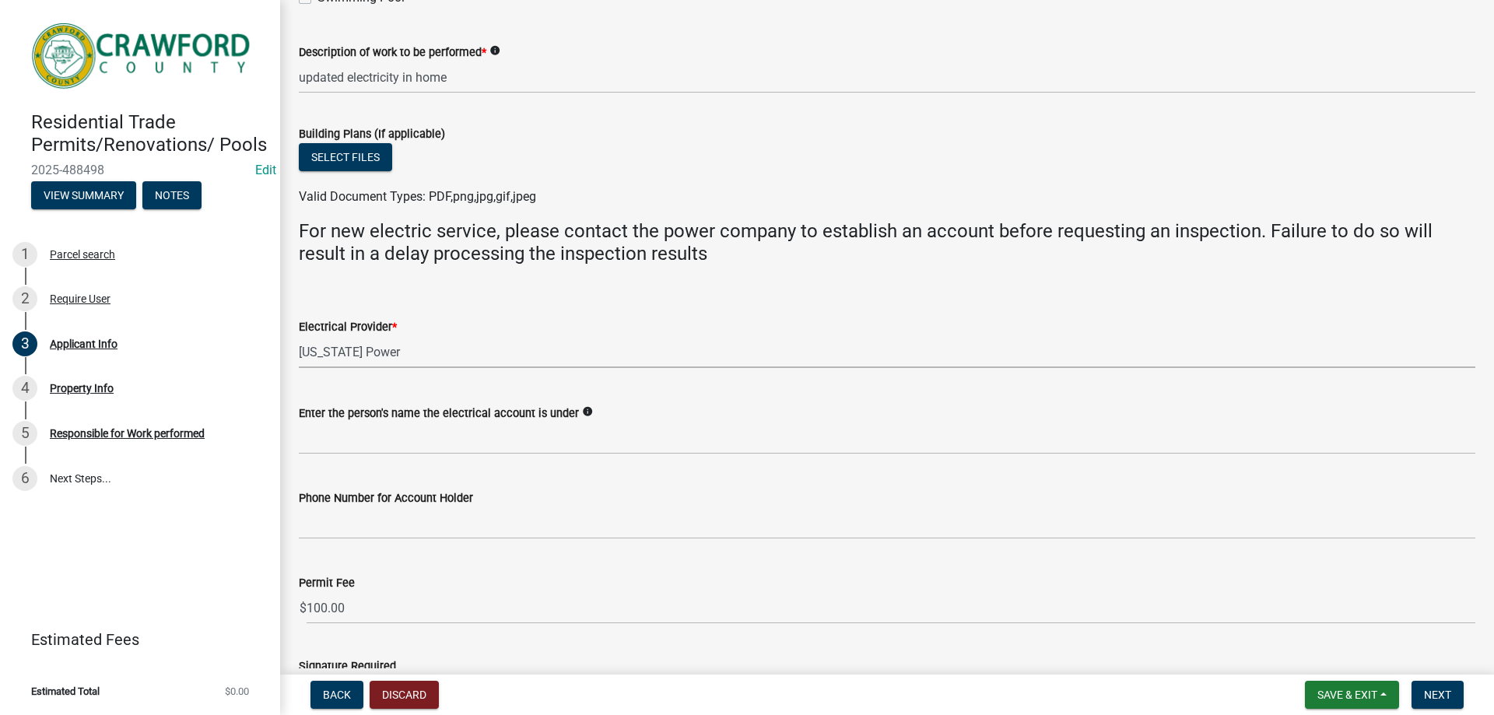
click at [299, 336] on select "Select Item... Flint Energies [US_STATE] Power Southern Rivers Energy [PERSON_N…" at bounding box center [887, 352] width 1177 height 32
select select "623d3079-c1eb-44cf-96cb-a8315f116107"
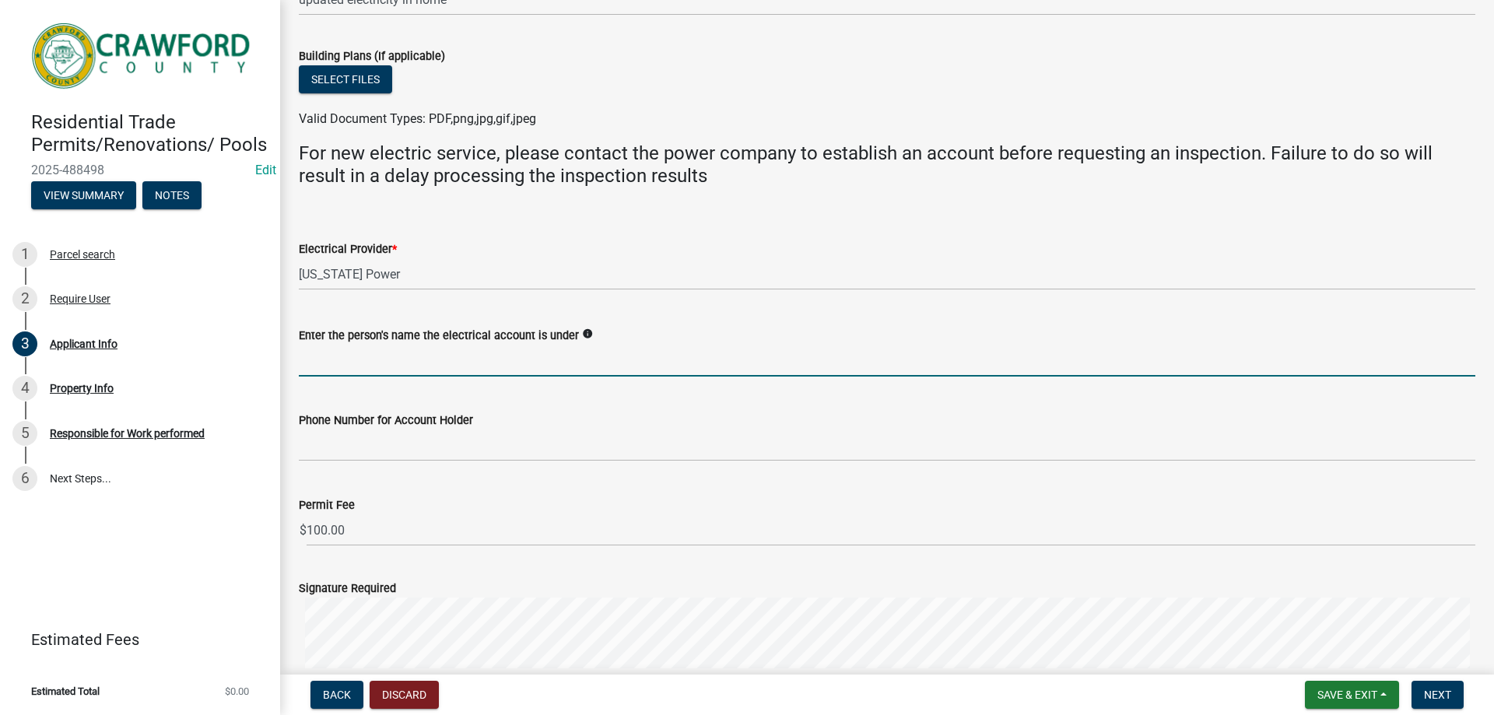
click at [440, 365] on input "Enter the person's name the electrical account is under" at bounding box center [887, 361] width 1177 height 32
type input "[PERSON_NAME]"
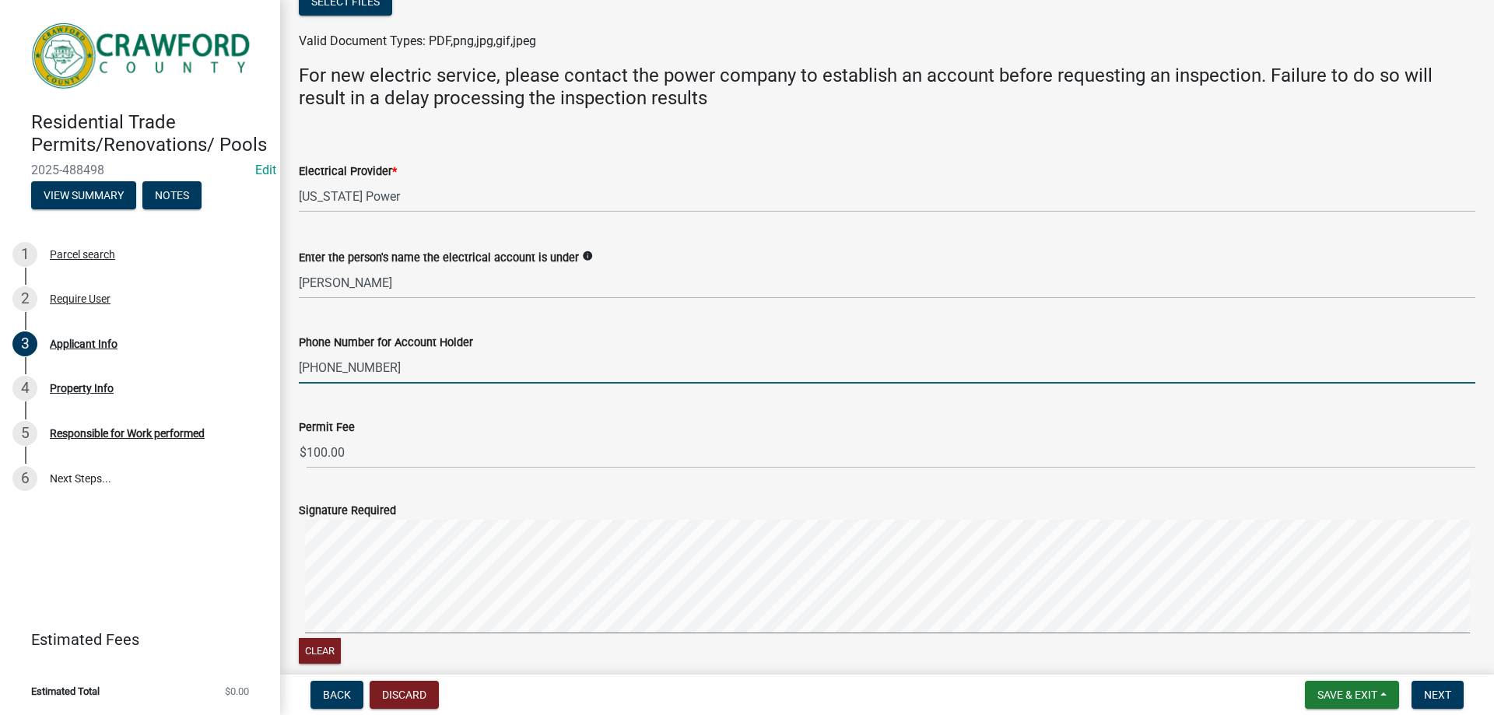
scroll to position [1000, 0]
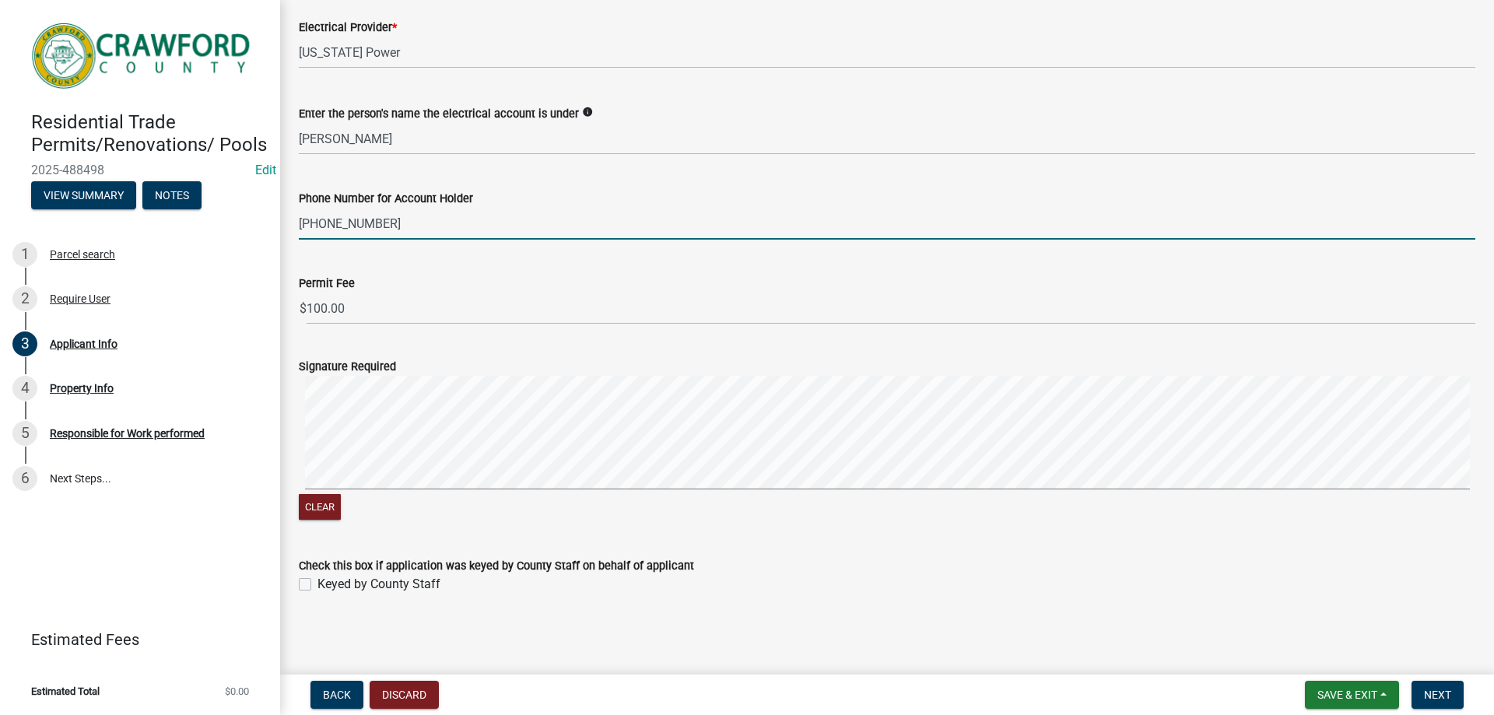
type input "[PHONE_NUMBER]"
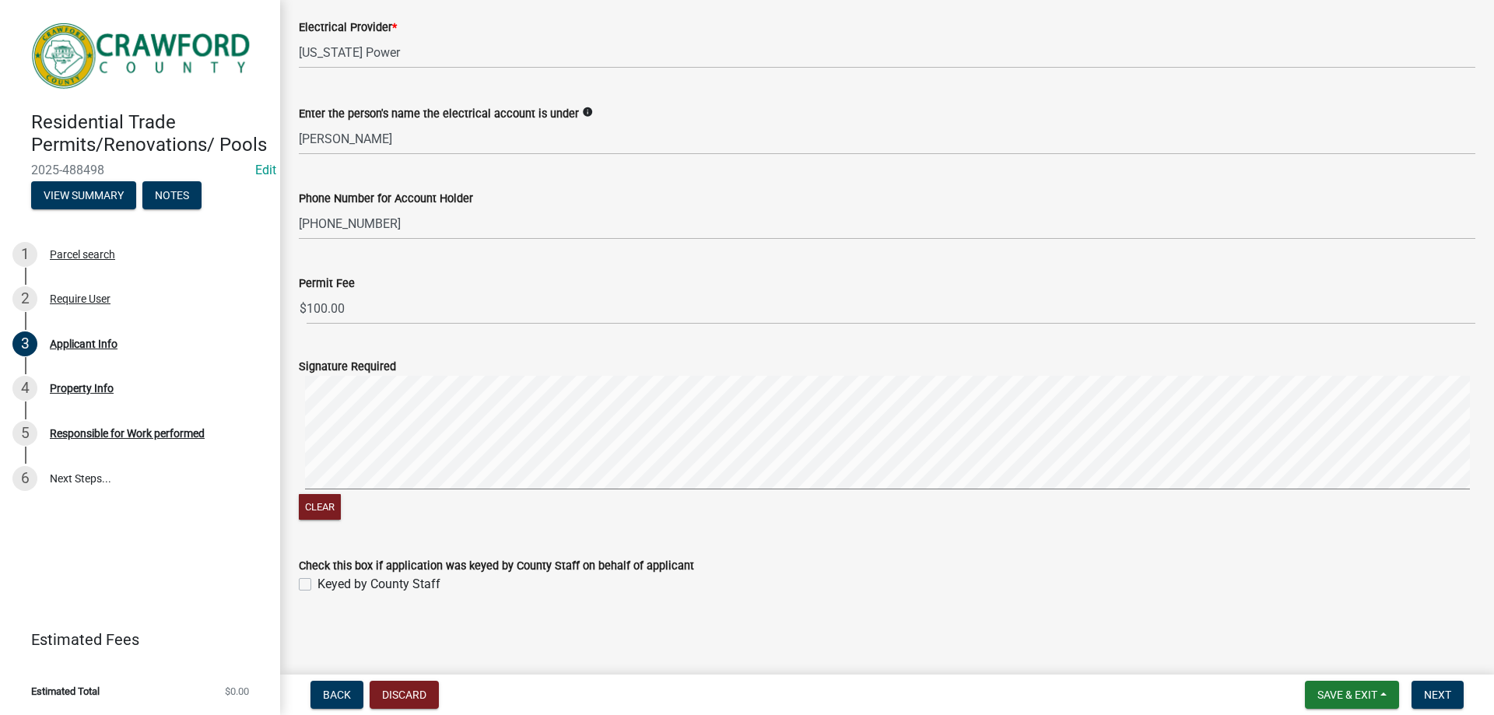
click at [317, 582] on label "Keyed by County Staff" at bounding box center [378, 584] width 123 height 19
click at [317, 582] on input "Keyed by County Staff" at bounding box center [322, 580] width 10 height 10
checkbox input "true"
click at [1437, 689] on span "Next" at bounding box center [1437, 695] width 27 height 12
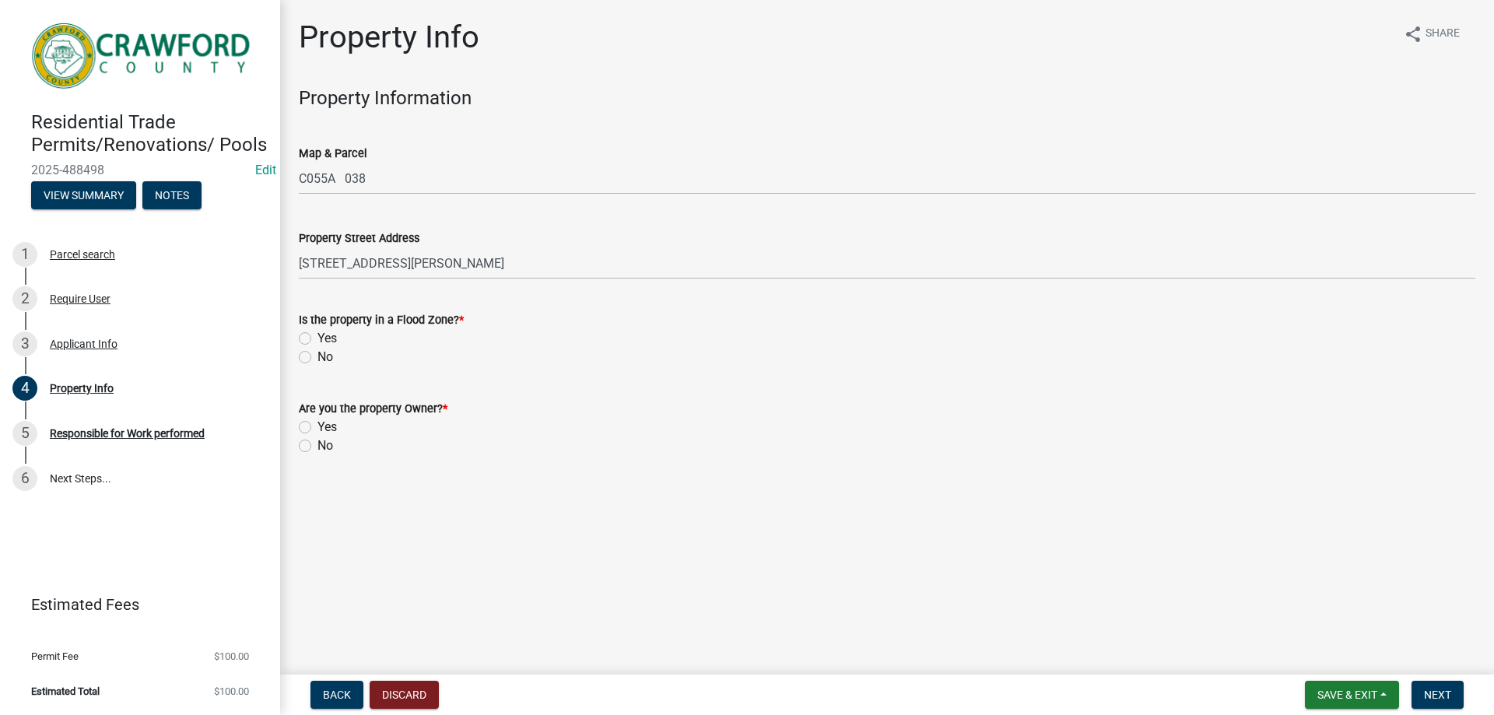
click at [317, 358] on label "No" at bounding box center [325, 357] width 16 height 19
click at [317, 358] on input "No" at bounding box center [322, 353] width 10 height 10
radio input "true"
click at [317, 427] on label "Yes" at bounding box center [326, 427] width 19 height 19
click at [317, 427] on input "Yes" at bounding box center [322, 423] width 10 height 10
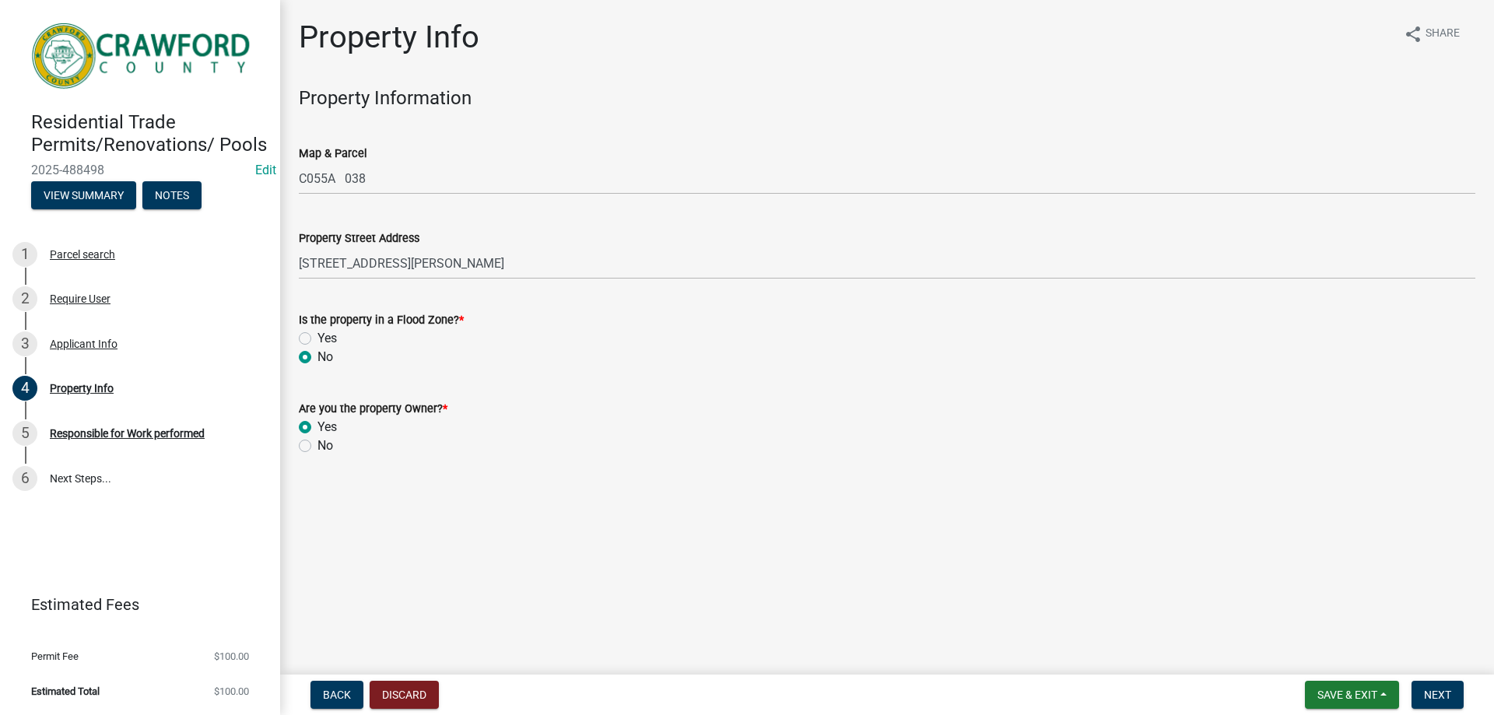
radio input "true"
click at [1428, 700] on span "Next" at bounding box center [1437, 695] width 27 height 12
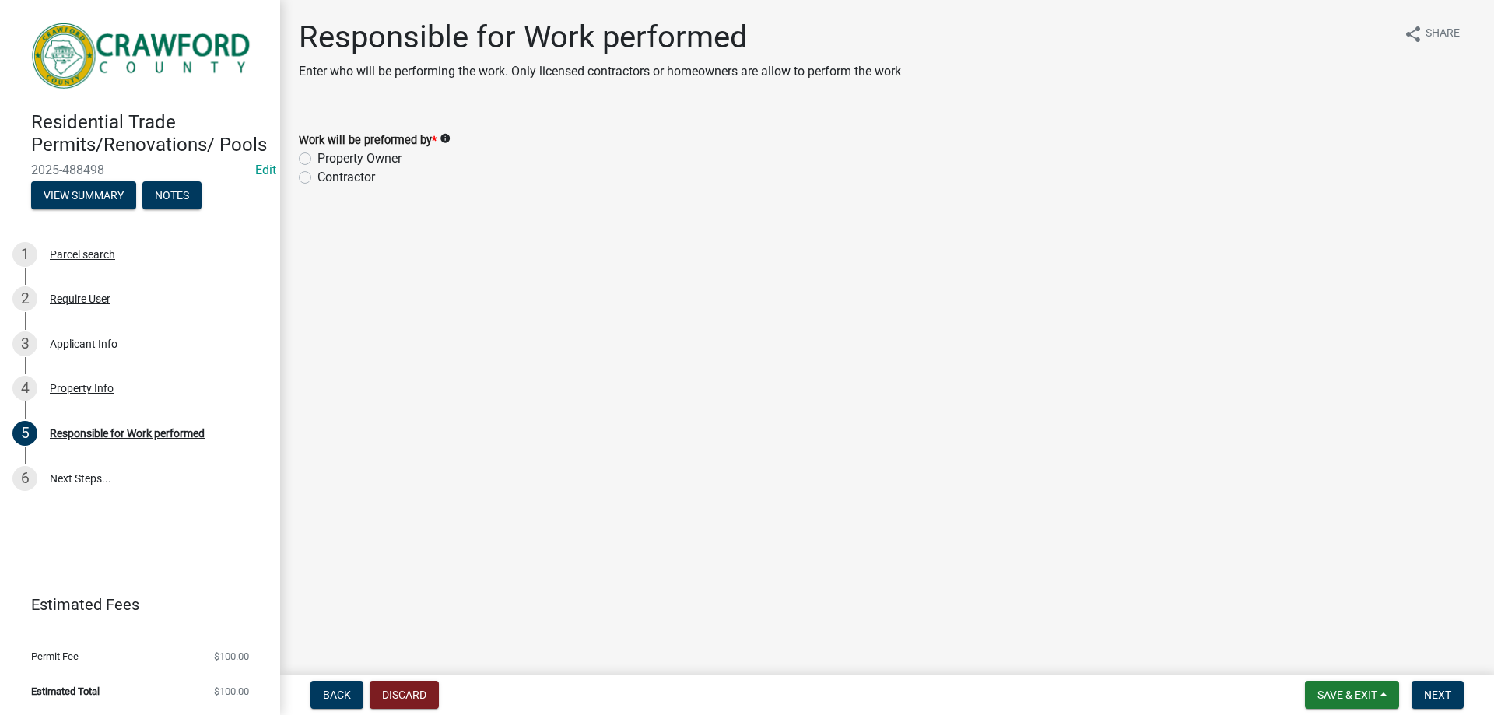
click at [361, 179] on label "Contractor" at bounding box center [346, 177] width 58 height 19
click at [328, 178] on input "Contractor" at bounding box center [322, 173] width 10 height 10
radio input "true"
click at [1430, 695] on span "Next" at bounding box center [1437, 695] width 27 height 12
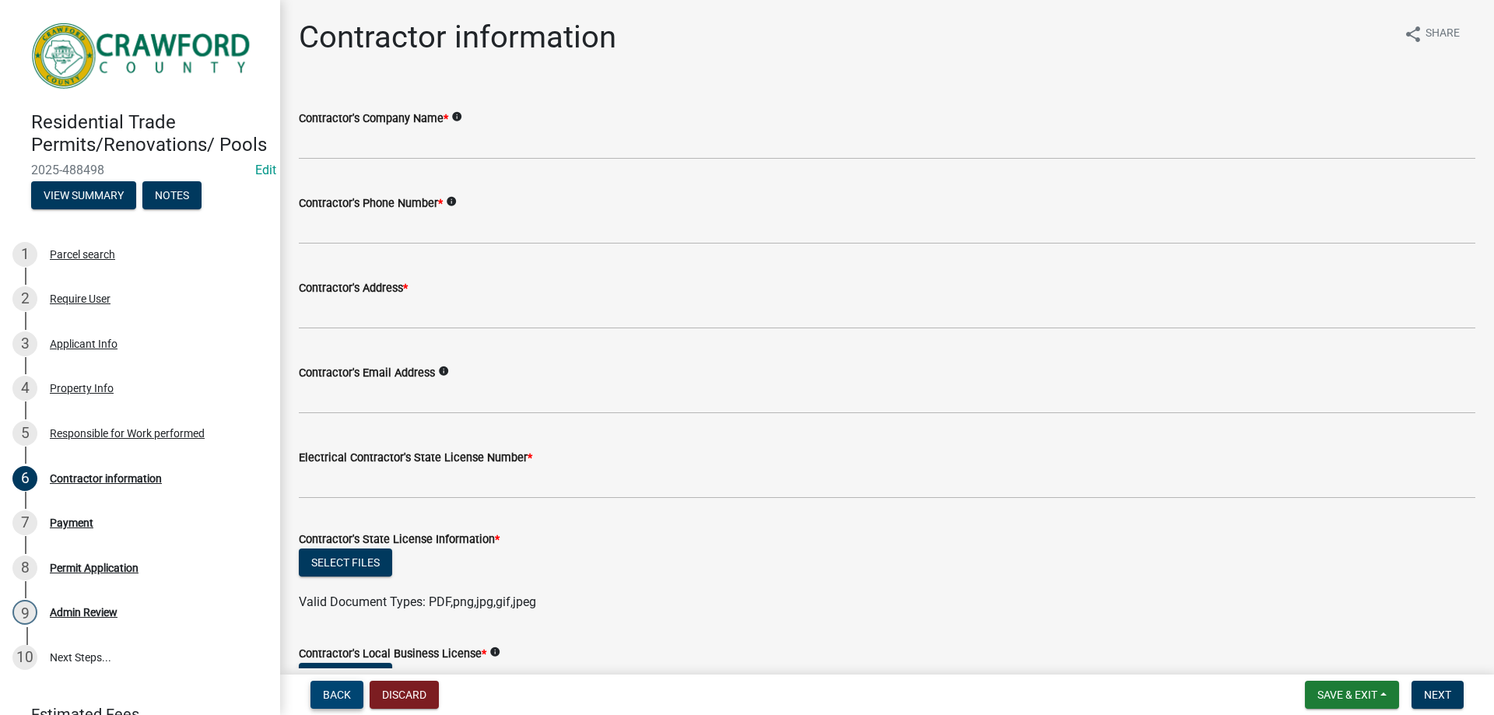
click at [354, 695] on button "Back" at bounding box center [336, 695] width 53 height 28
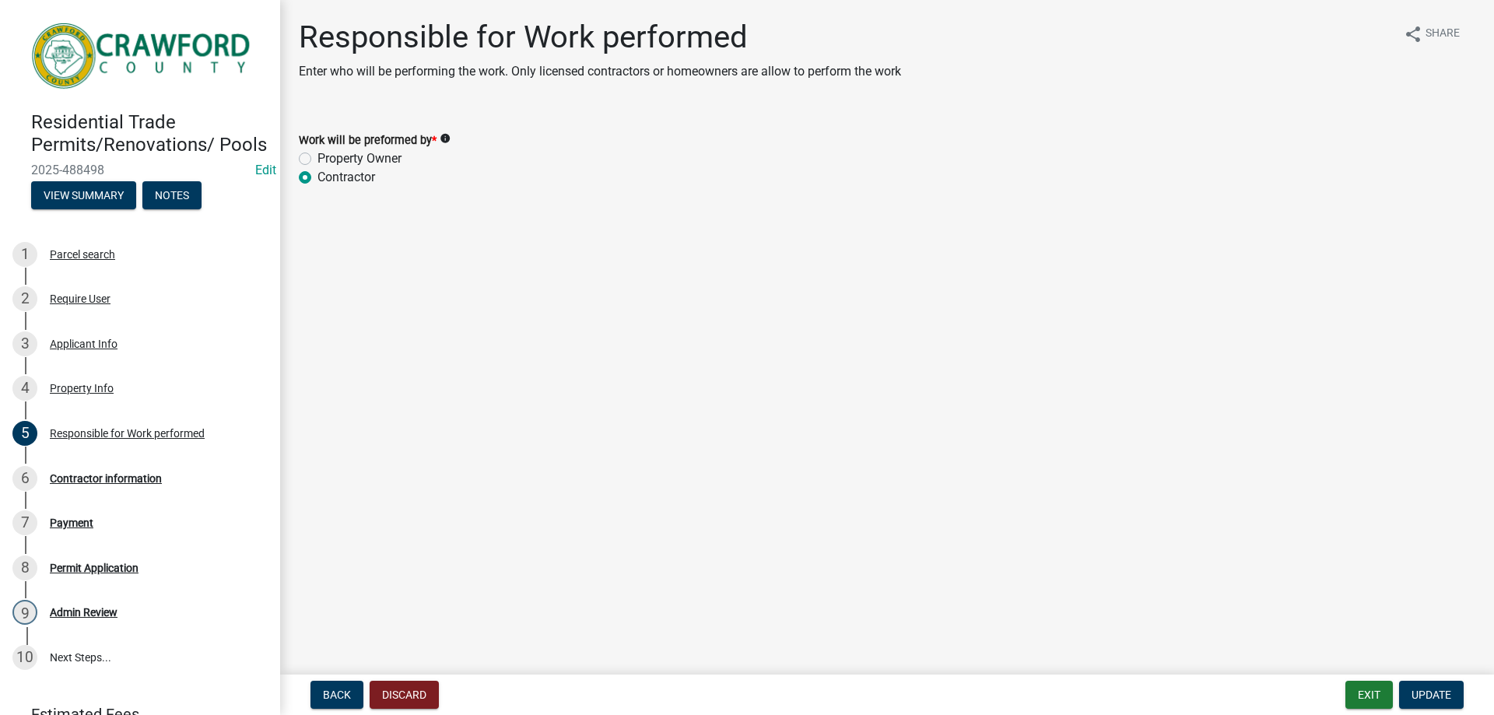
click at [391, 159] on label "Property Owner" at bounding box center [359, 158] width 84 height 19
click at [328, 159] on input "Property Owner" at bounding box center [322, 154] width 10 height 10
radio input "true"
click at [1418, 686] on button "Update" at bounding box center [1431, 695] width 65 height 28
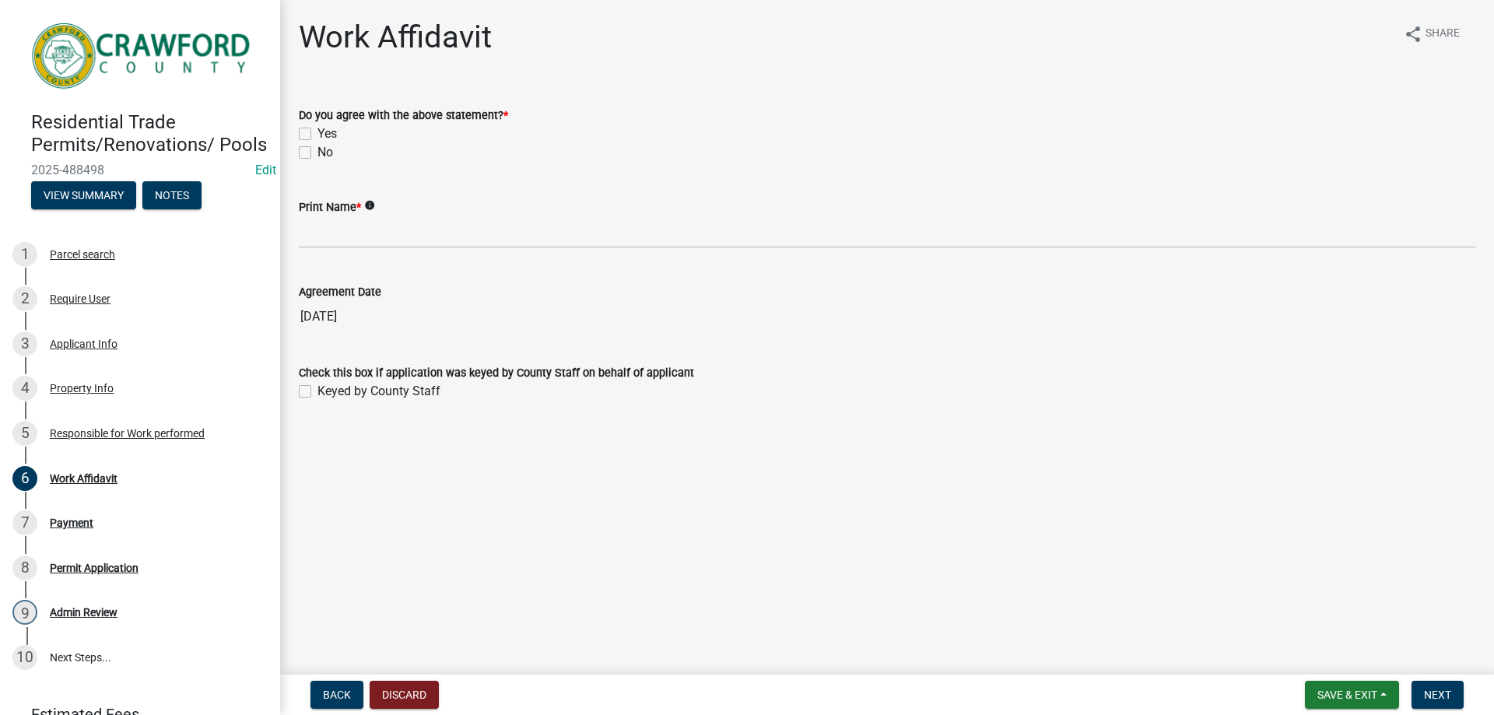
click at [317, 132] on label "Yes" at bounding box center [326, 134] width 19 height 19
click at [317, 132] on input "Yes" at bounding box center [322, 130] width 10 height 10
checkbox input "true"
checkbox input "false"
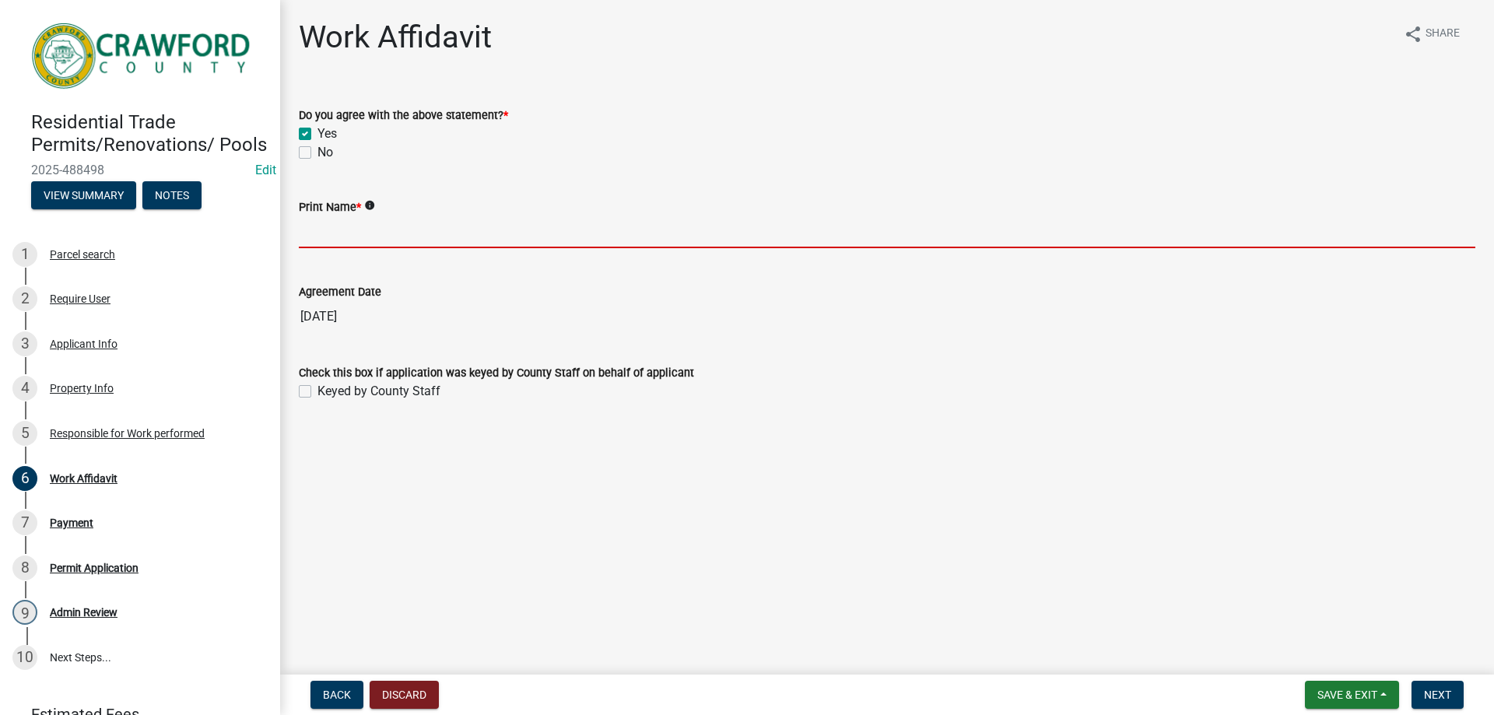
click at [391, 232] on input "Print Name *" at bounding box center [887, 232] width 1177 height 32
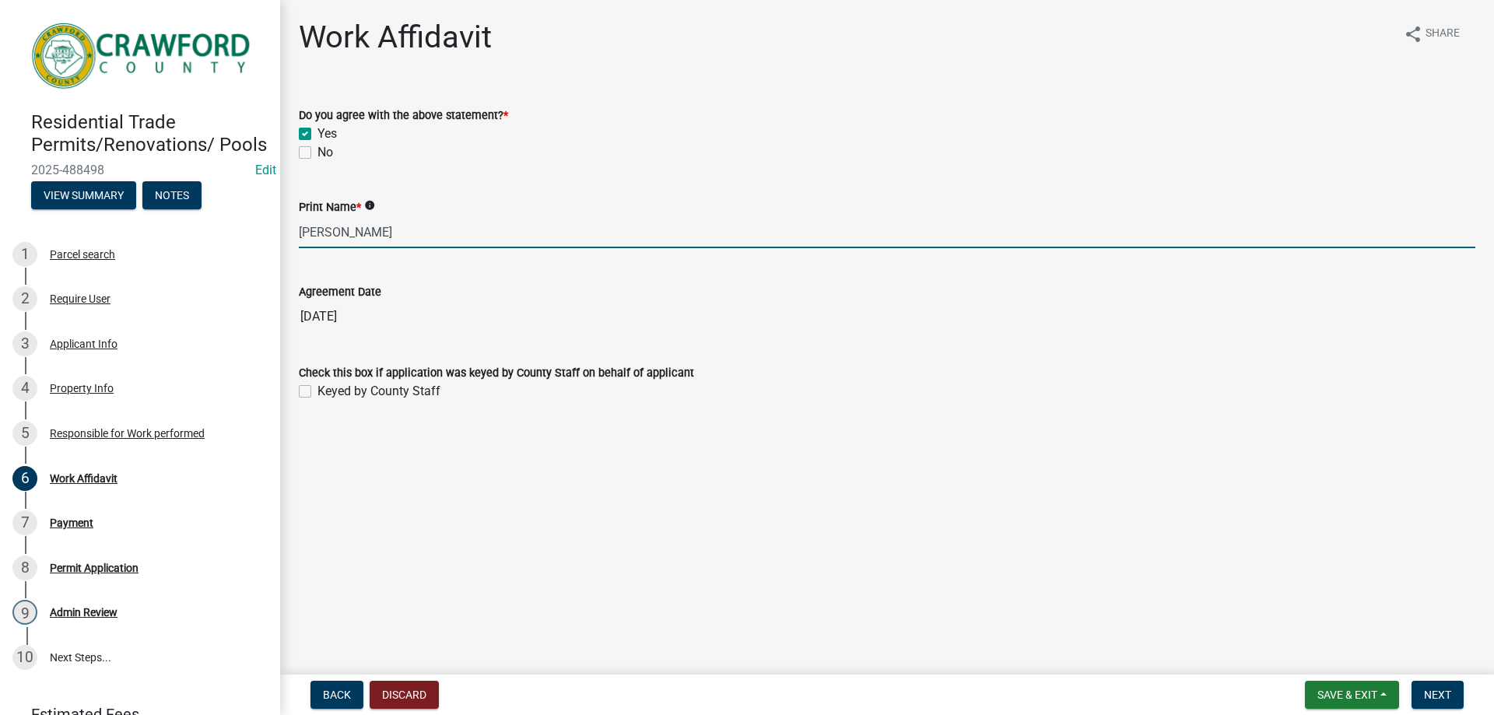
type input "[PERSON_NAME]"
click at [317, 394] on label "Keyed by County Staff" at bounding box center [378, 391] width 123 height 19
click at [317, 392] on input "Keyed by County Staff" at bounding box center [322, 387] width 10 height 10
checkbox input "true"
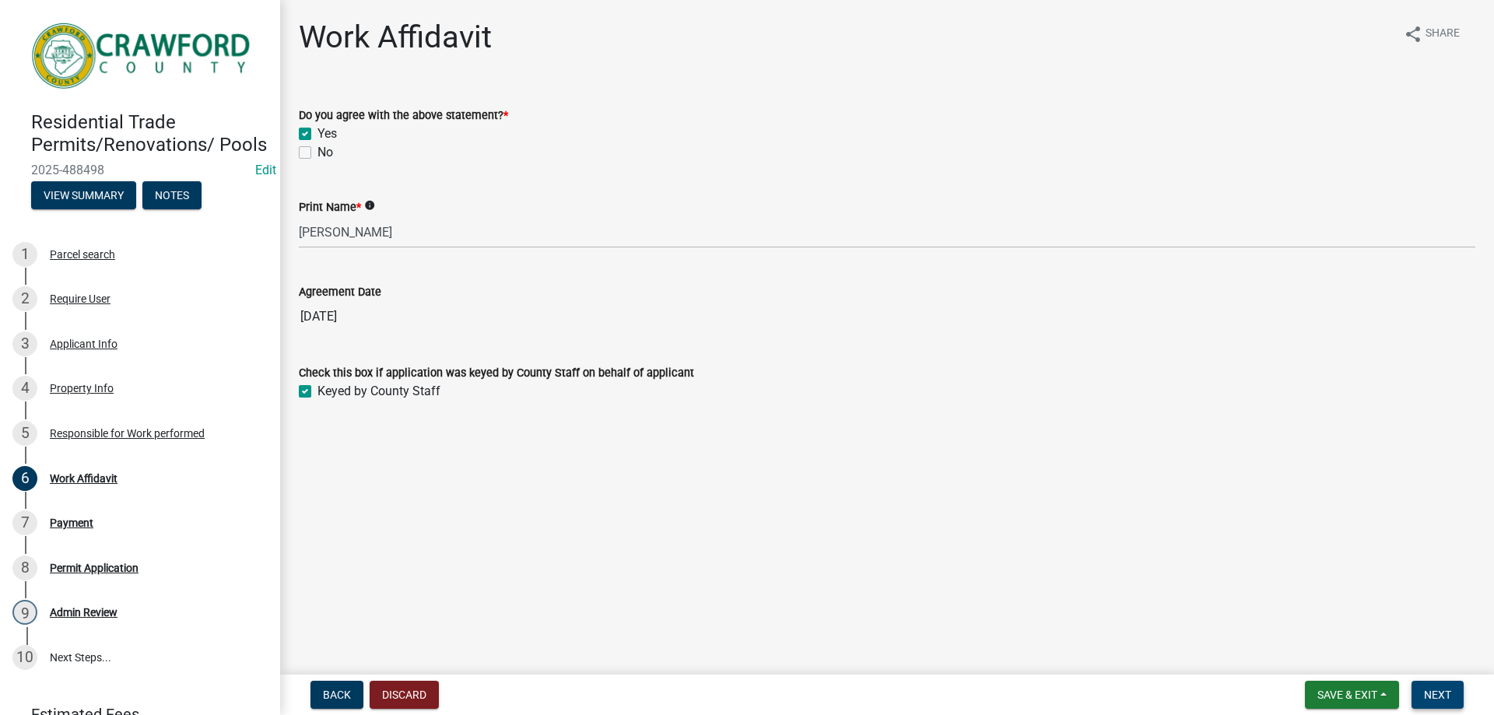
click at [1435, 695] on span "Next" at bounding box center [1437, 695] width 27 height 12
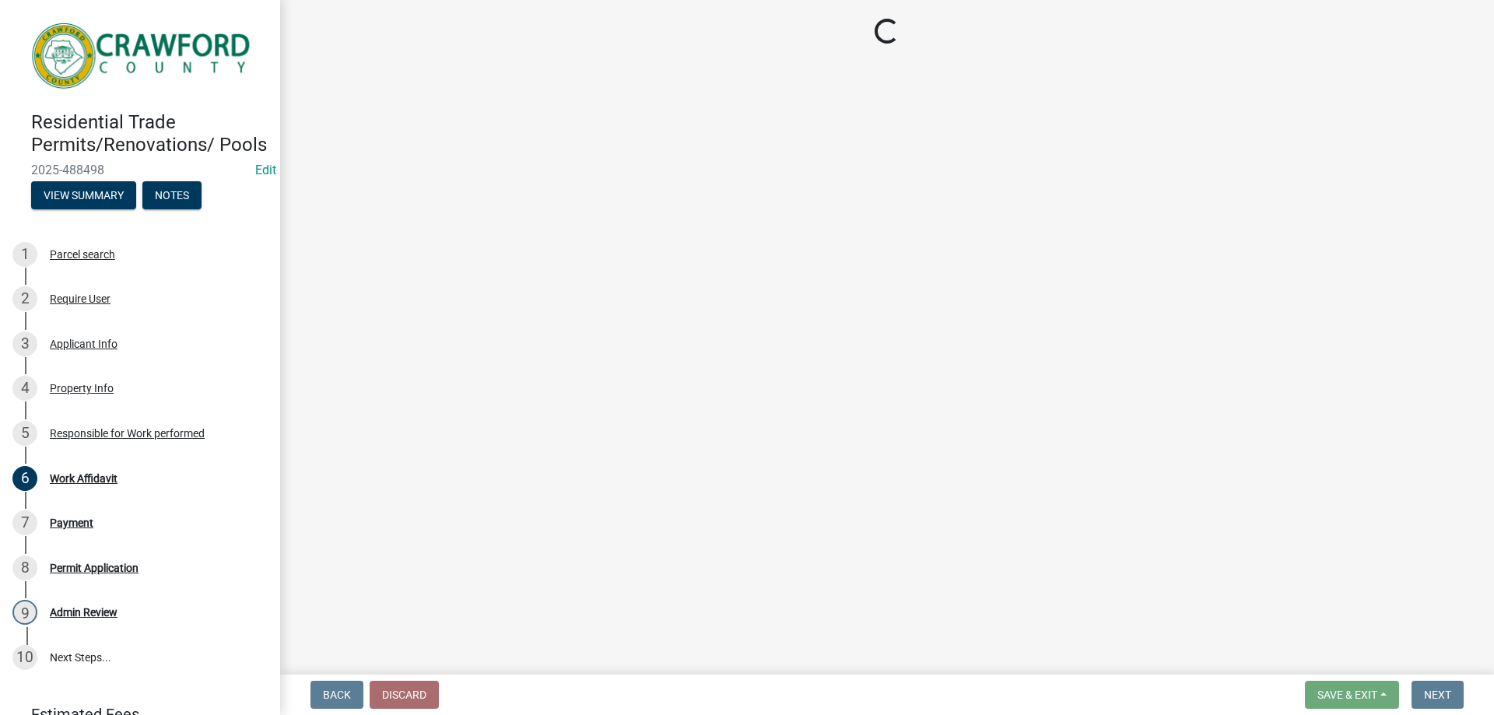
select select "3: 3"
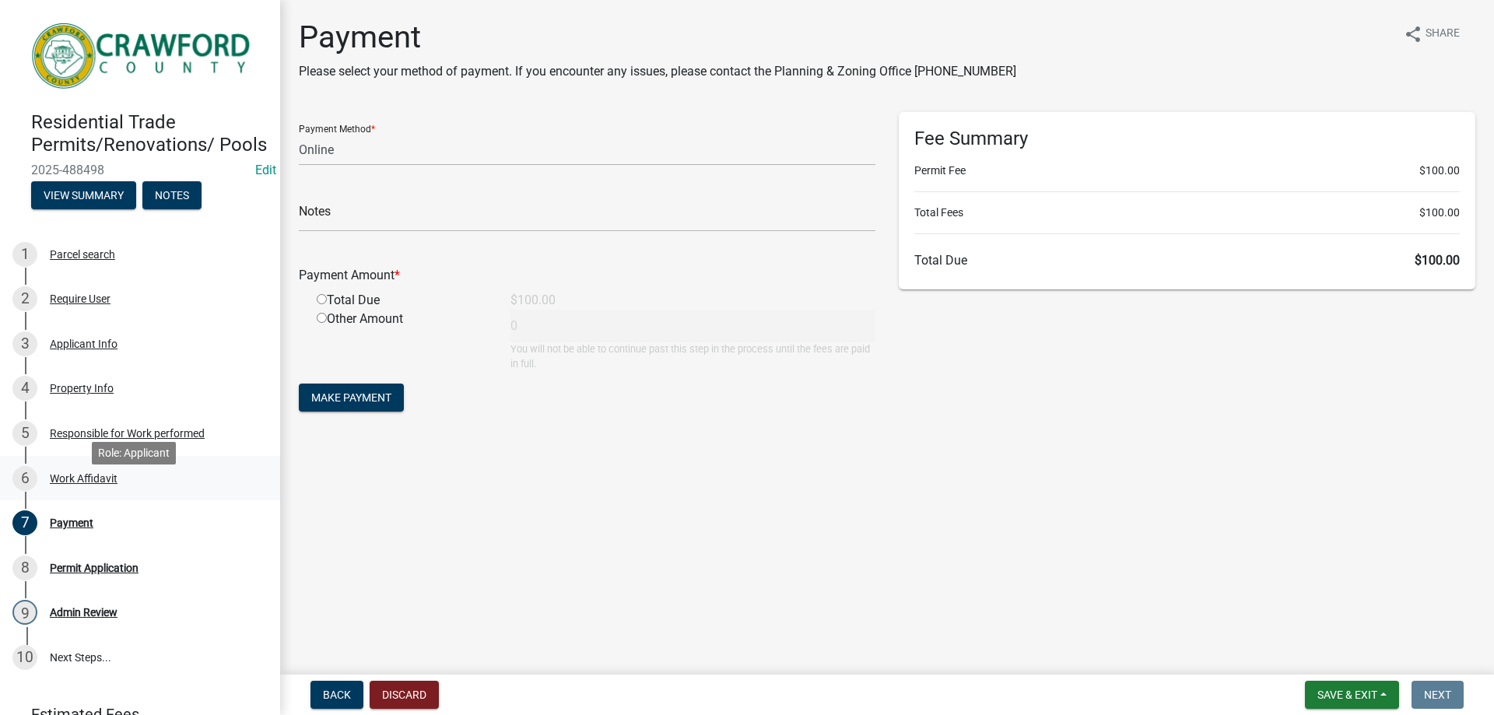
click at [105, 489] on div "6 Work Affidavit" at bounding box center [133, 478] width 243 height 25
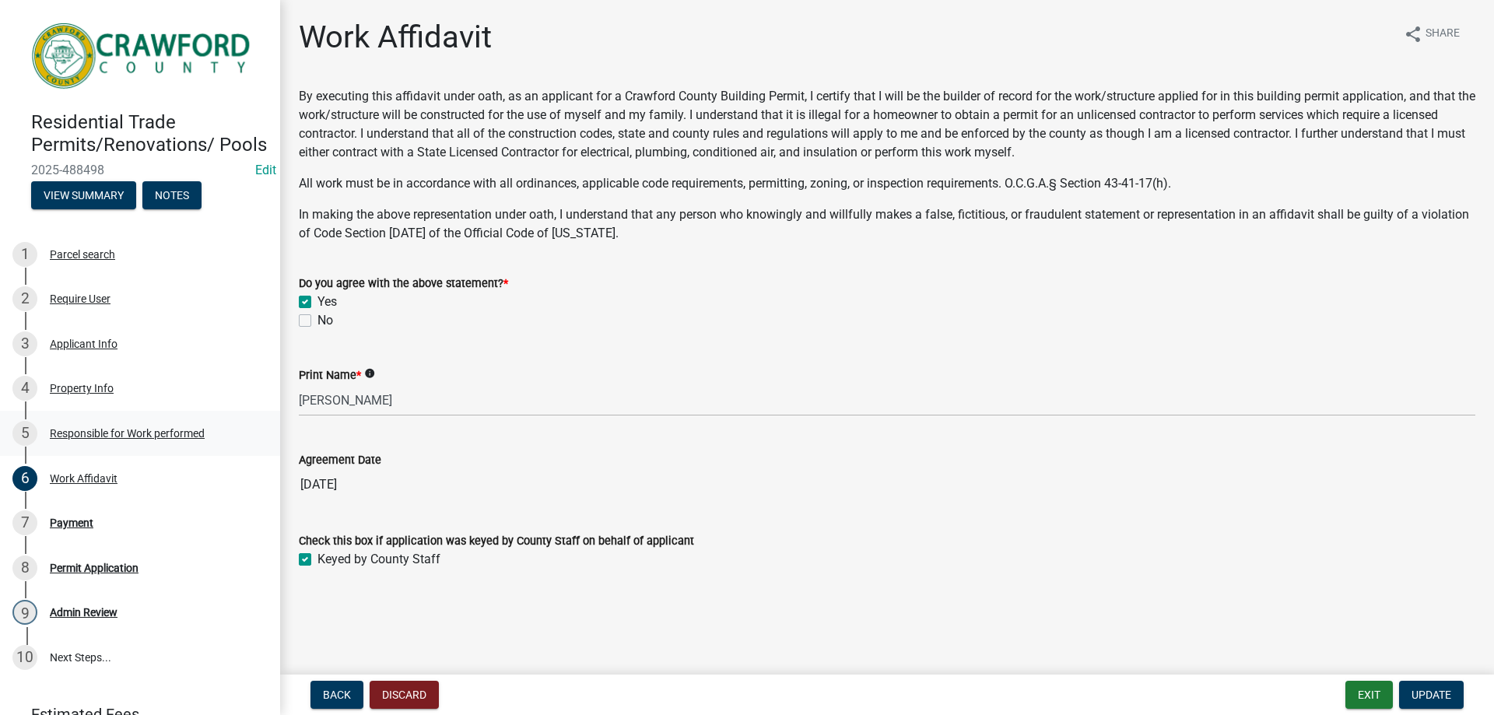
click at [142, 439] on div "Responsible for Work performed" at bounding box center [127, 433] width 155 height 11
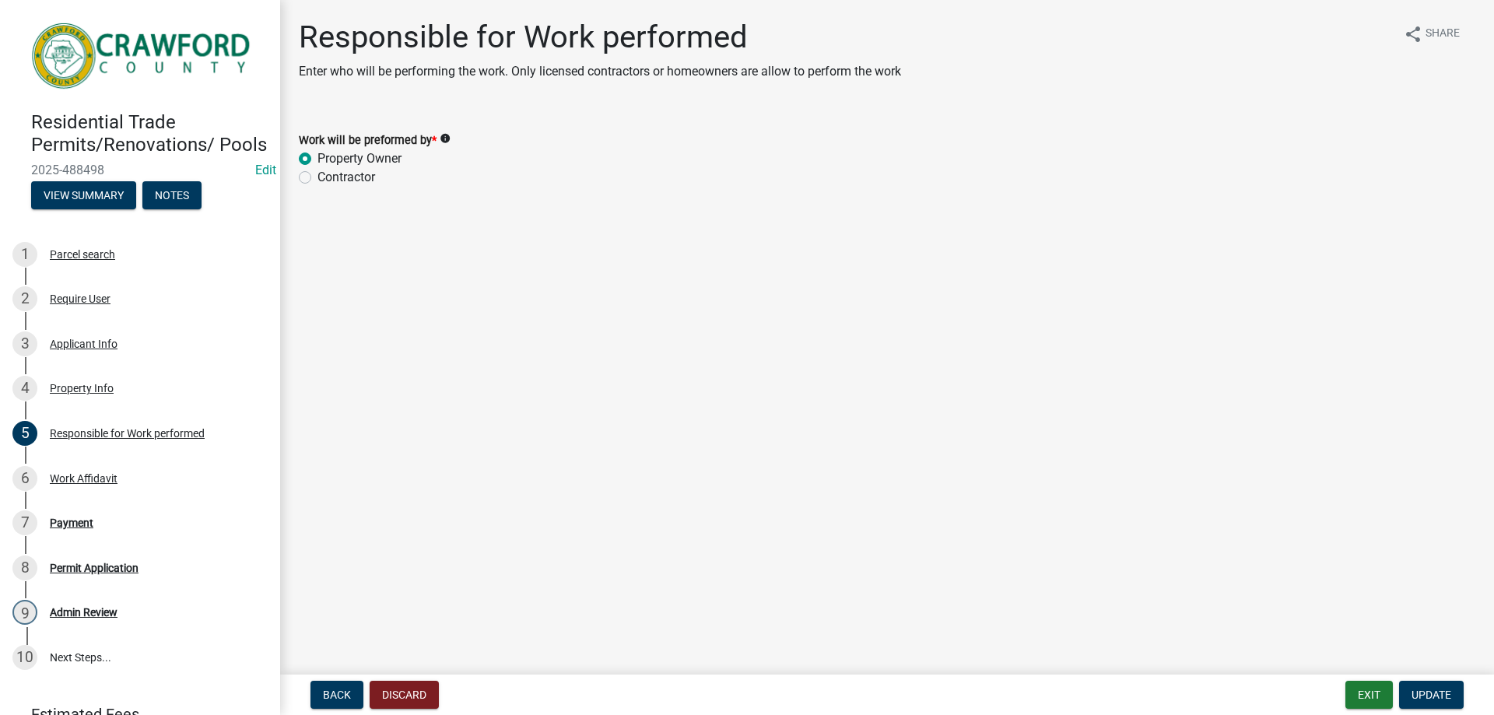
click at [317, 177] on label "Contractor" at bounding box center [346, 177] width 58 height 19
click at [317, 177] on input "Contractor" at bounding box center [322, 173] width 10 height 10
radio input "true"
click at [1426, 695] on span "Update" at bounding box center [1432, 695] width 40 height 12
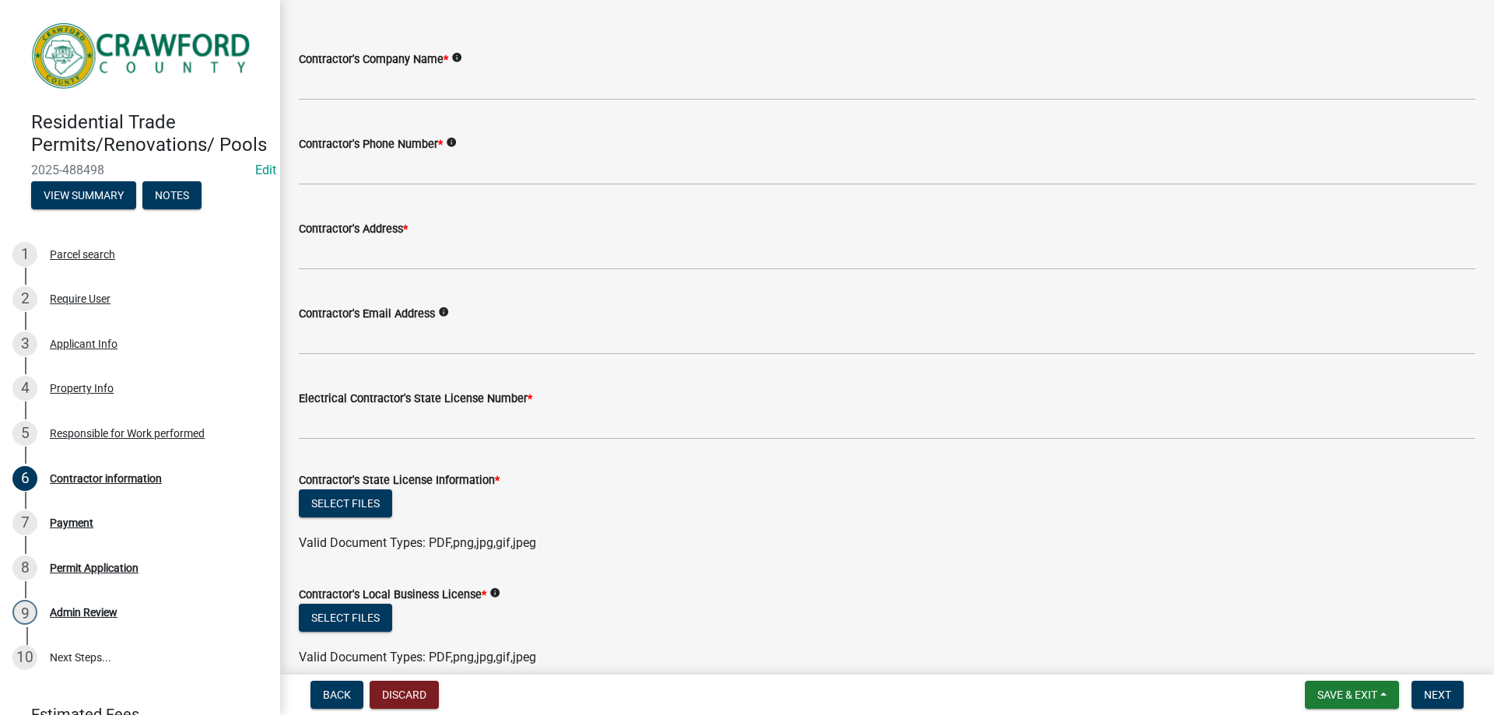
scroll to position [132, 0]
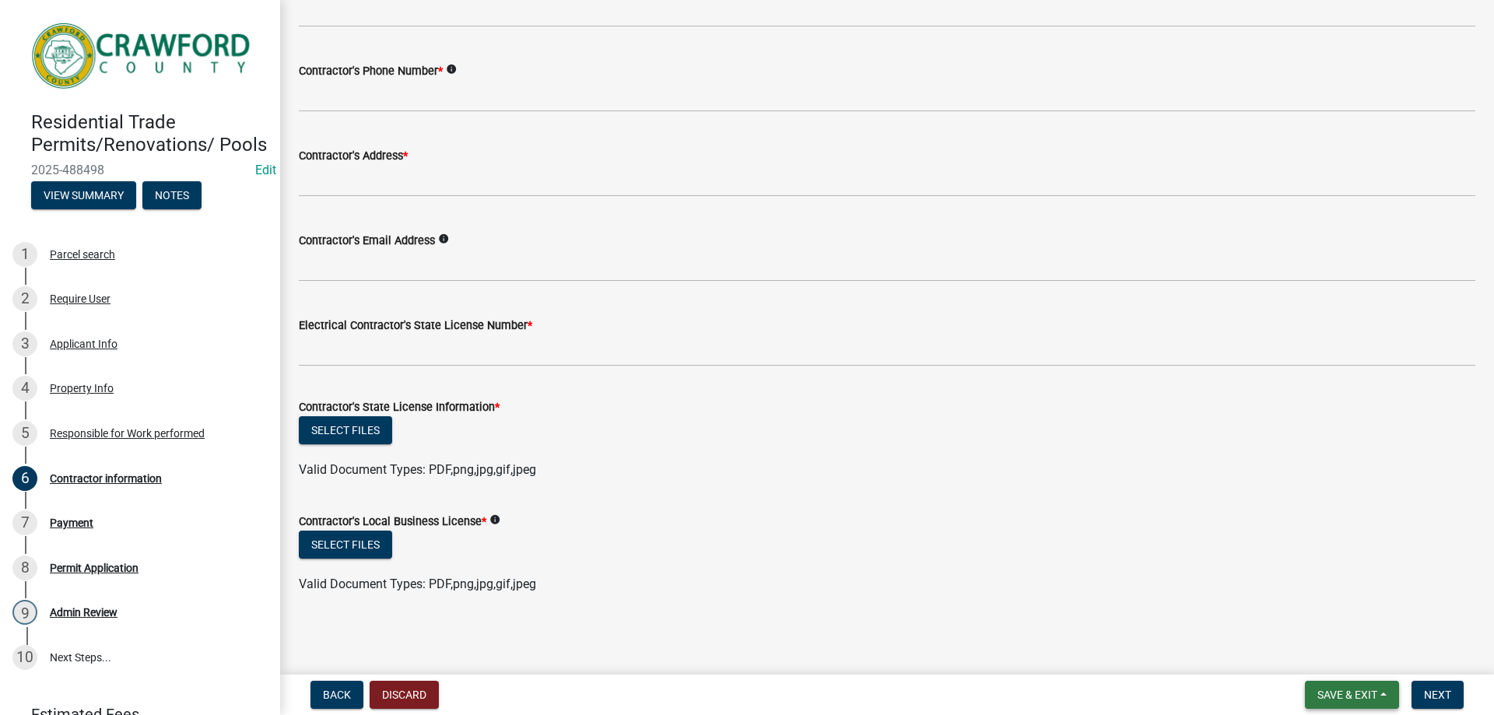
click at [1386, 692] on button "Save & Exit" at bounding box center [1352, 695] width 94 height 28
click at [1328, 622] on button "Save" at bounding box center [1337, 616] width 125 height 37
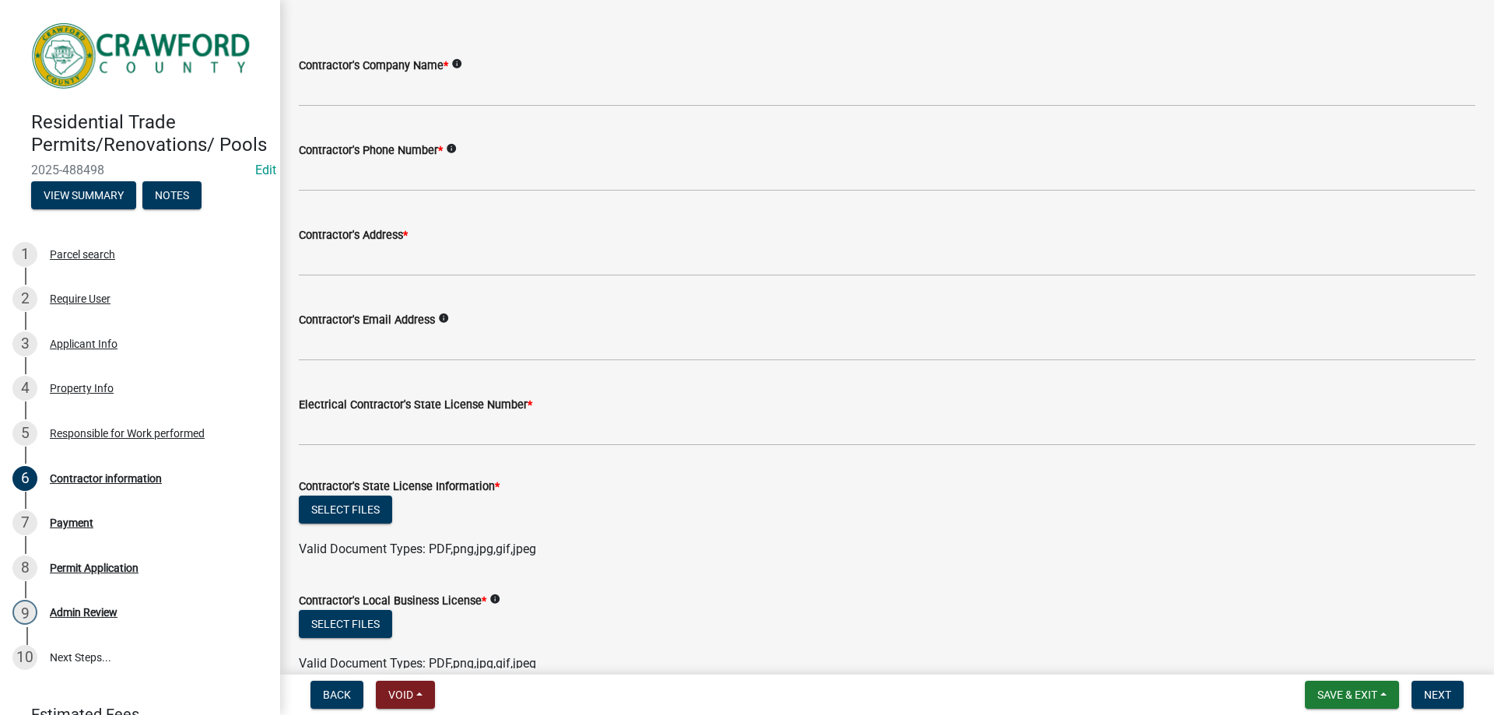
scroll to position [0, 0]
